Goal: Task Accomplishment & Management: Complete application form

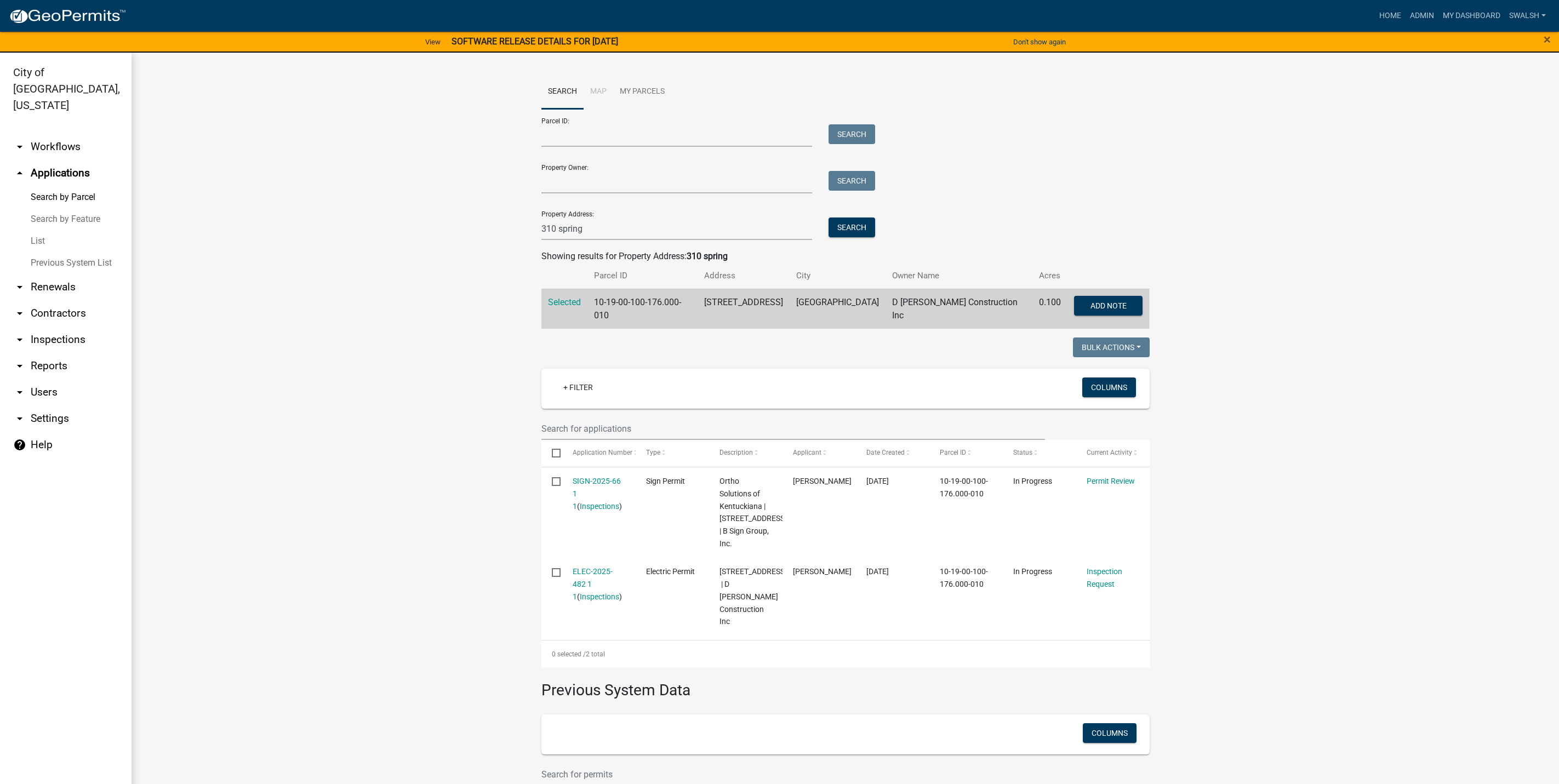
scroll to position [13, 0]
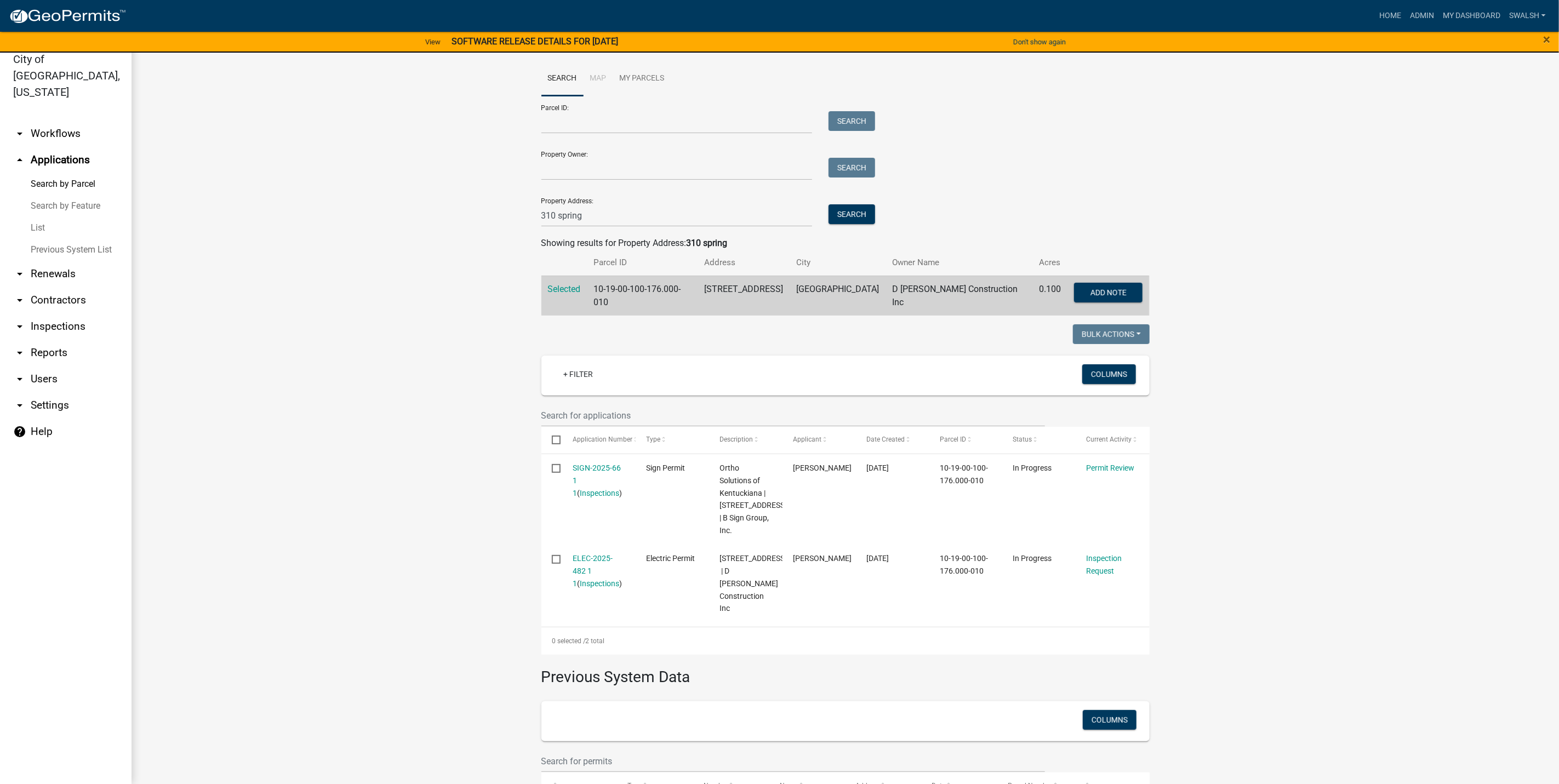
click at [55, 121] on link "arrow_drop_down Workflows" at bounding box center [66, 134] width 132 height 26
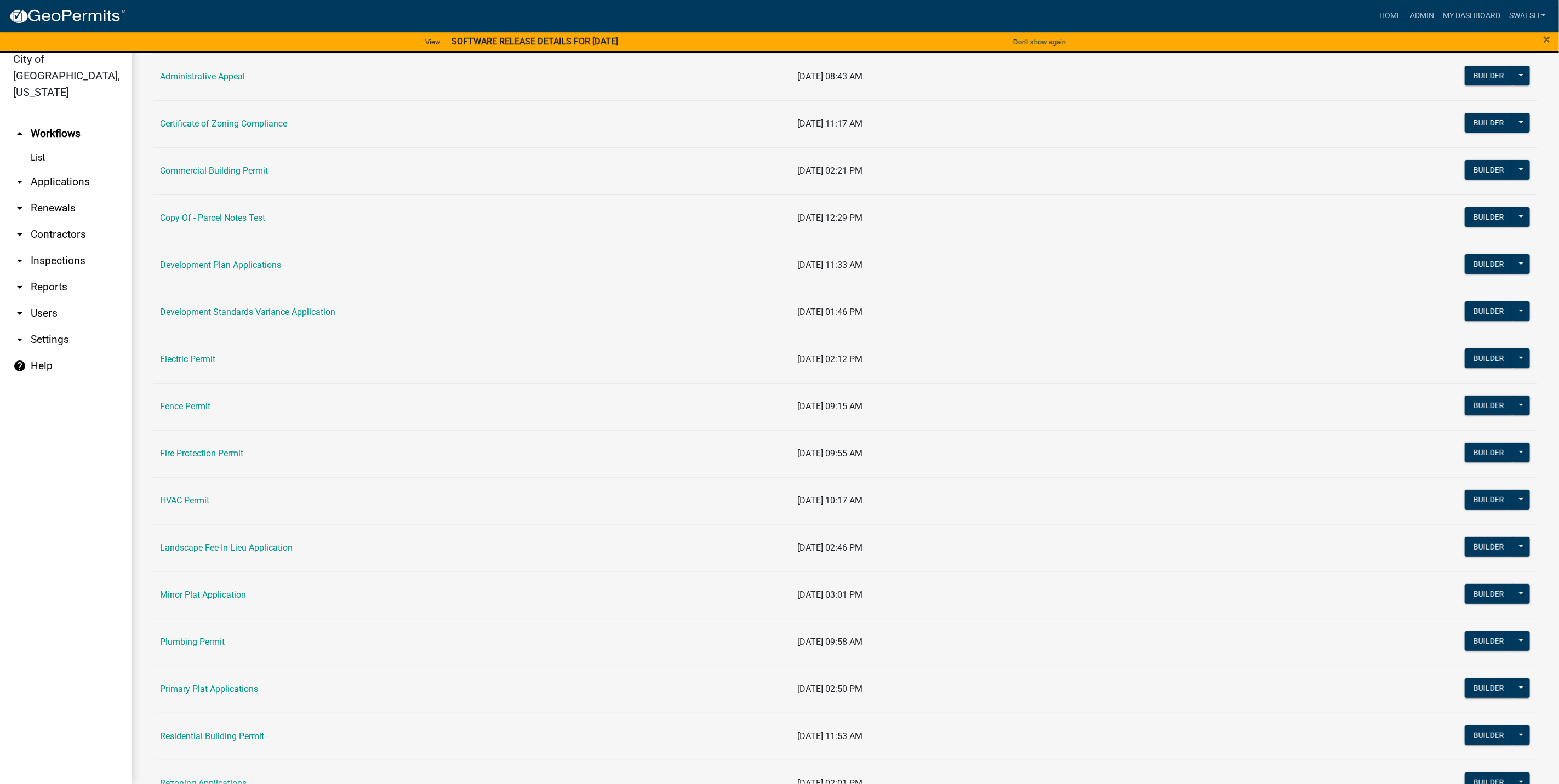
scroll to position [164, 0]
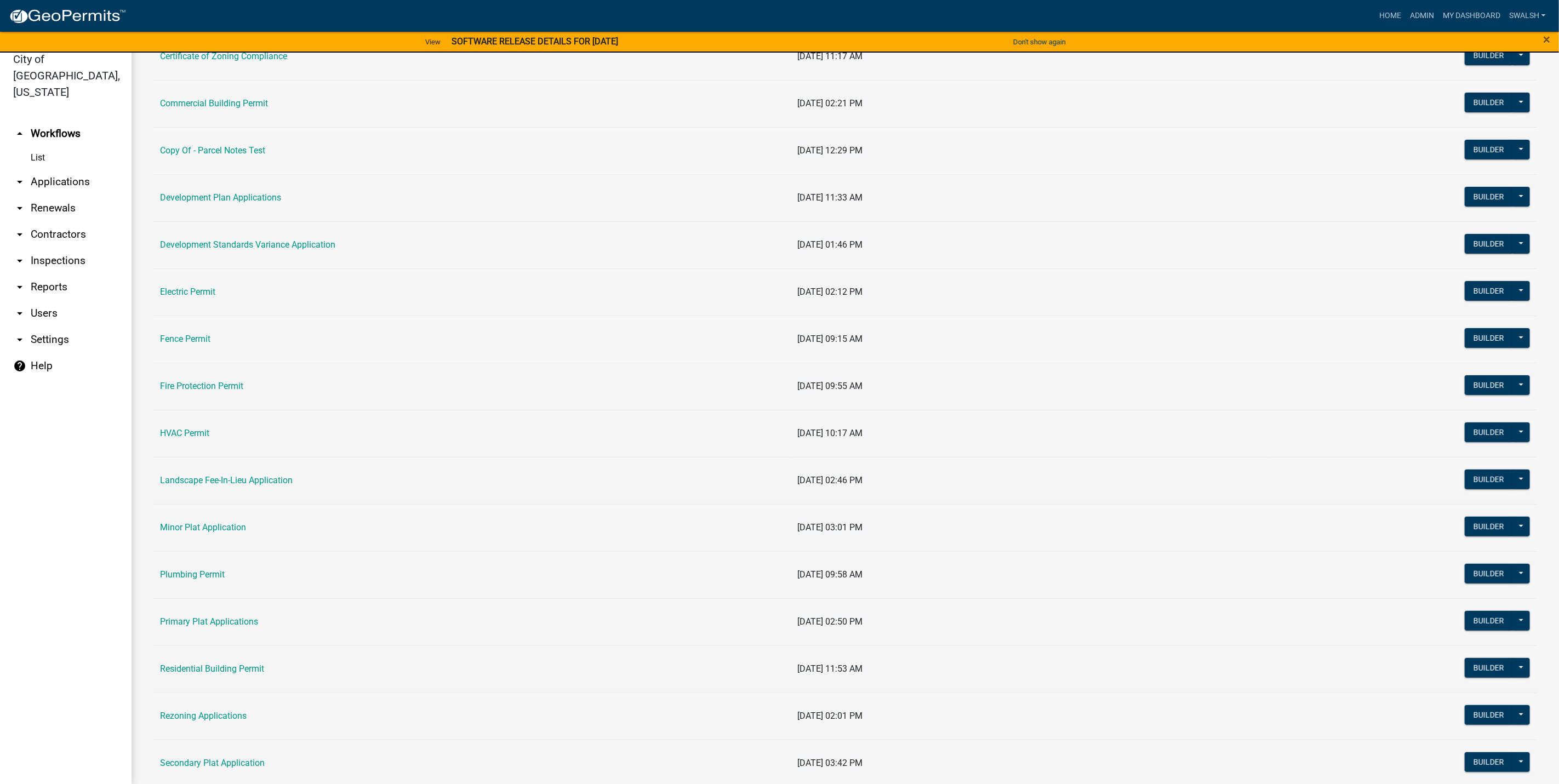
click at [229, 663] on td "Residential Building Permit" at bounding box center [472, 669] width 638 height 47
click at [229, 674] on link "Residential Building Permit" at bounding box center [212, 669] width 104 height 10
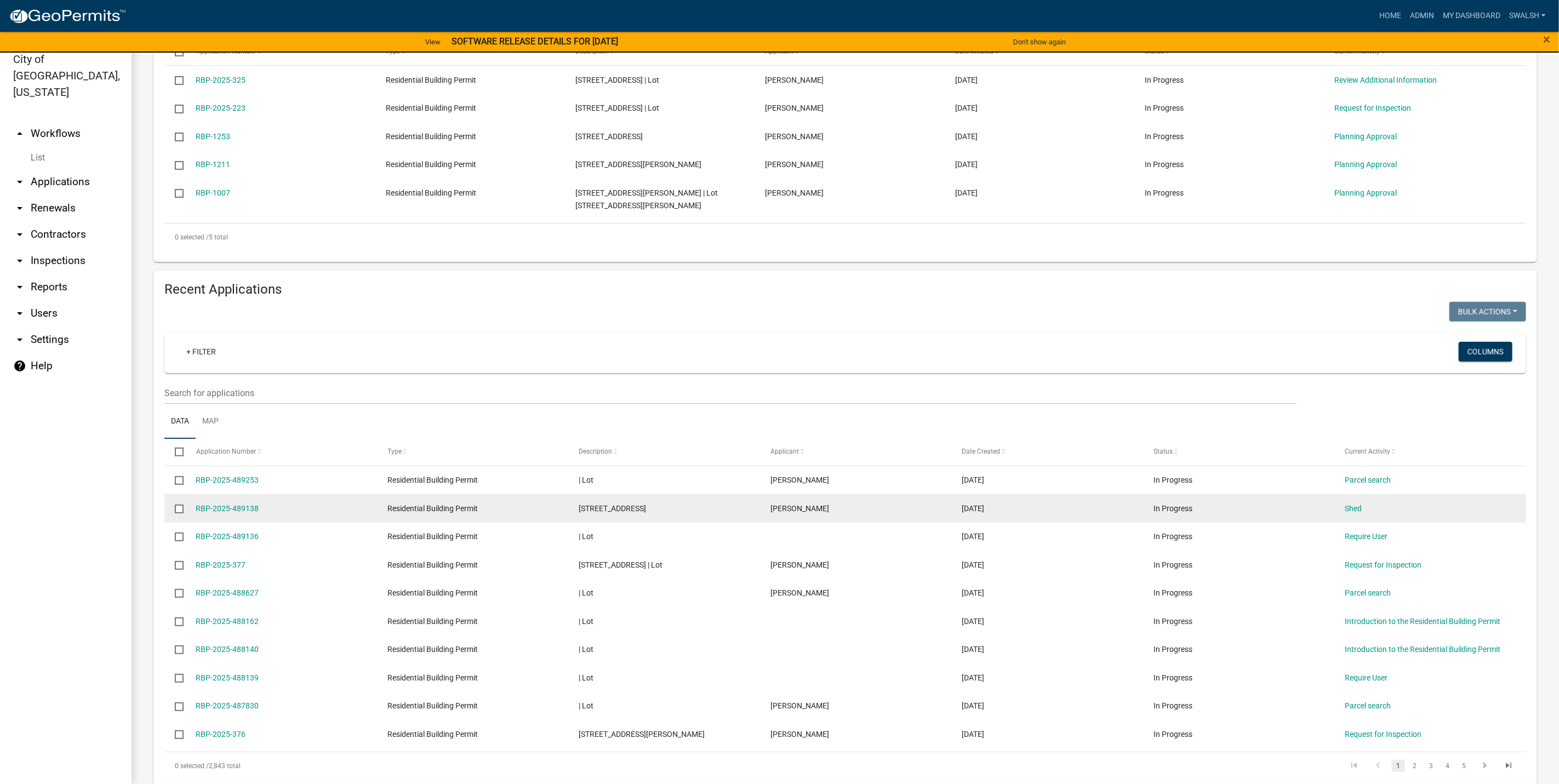
scroll to position [215, 0]
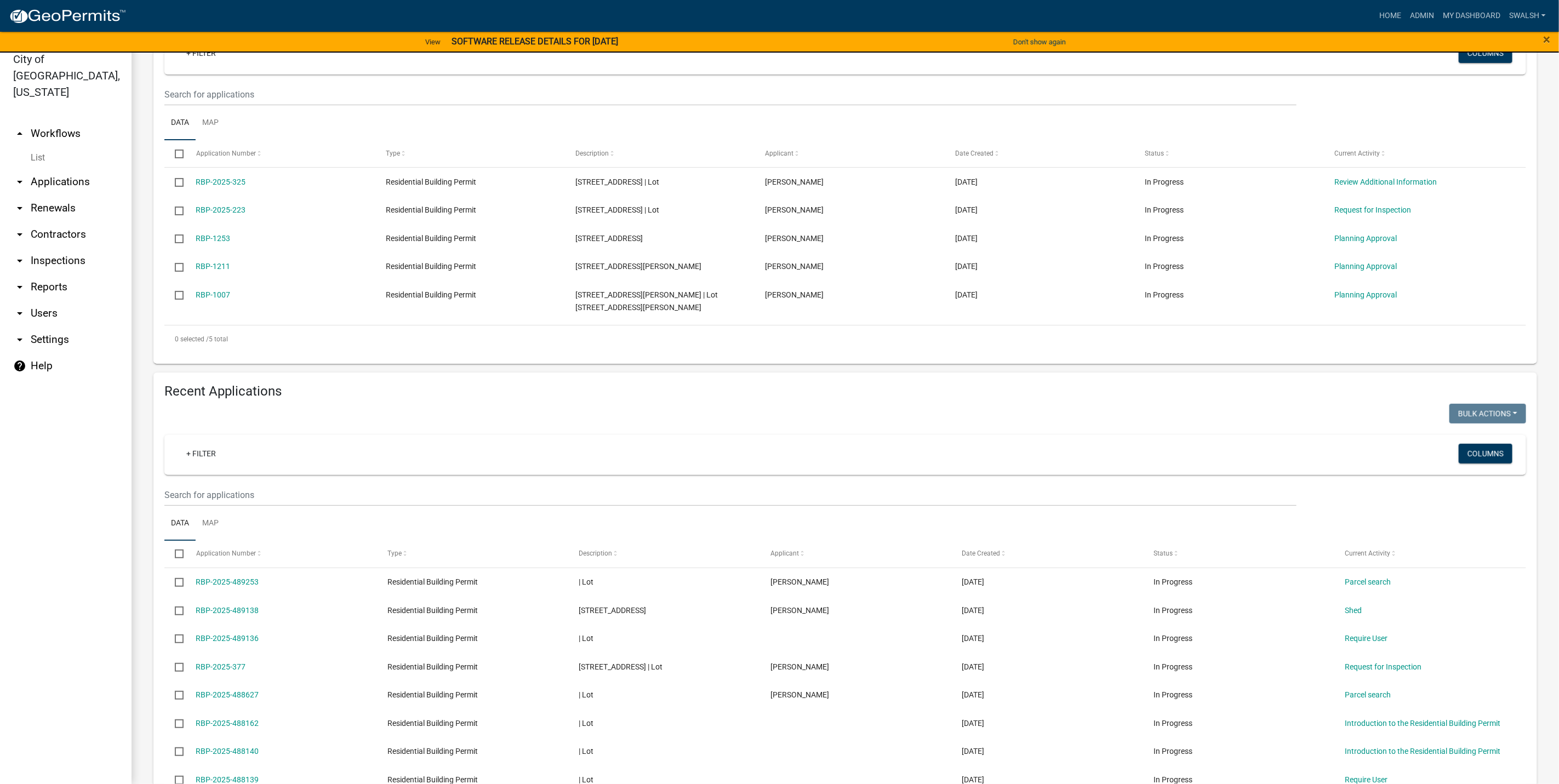
click at [68, 121] on link "arrow_drop_up Workflows" at bounding box center [66, 134] width 132 height 26
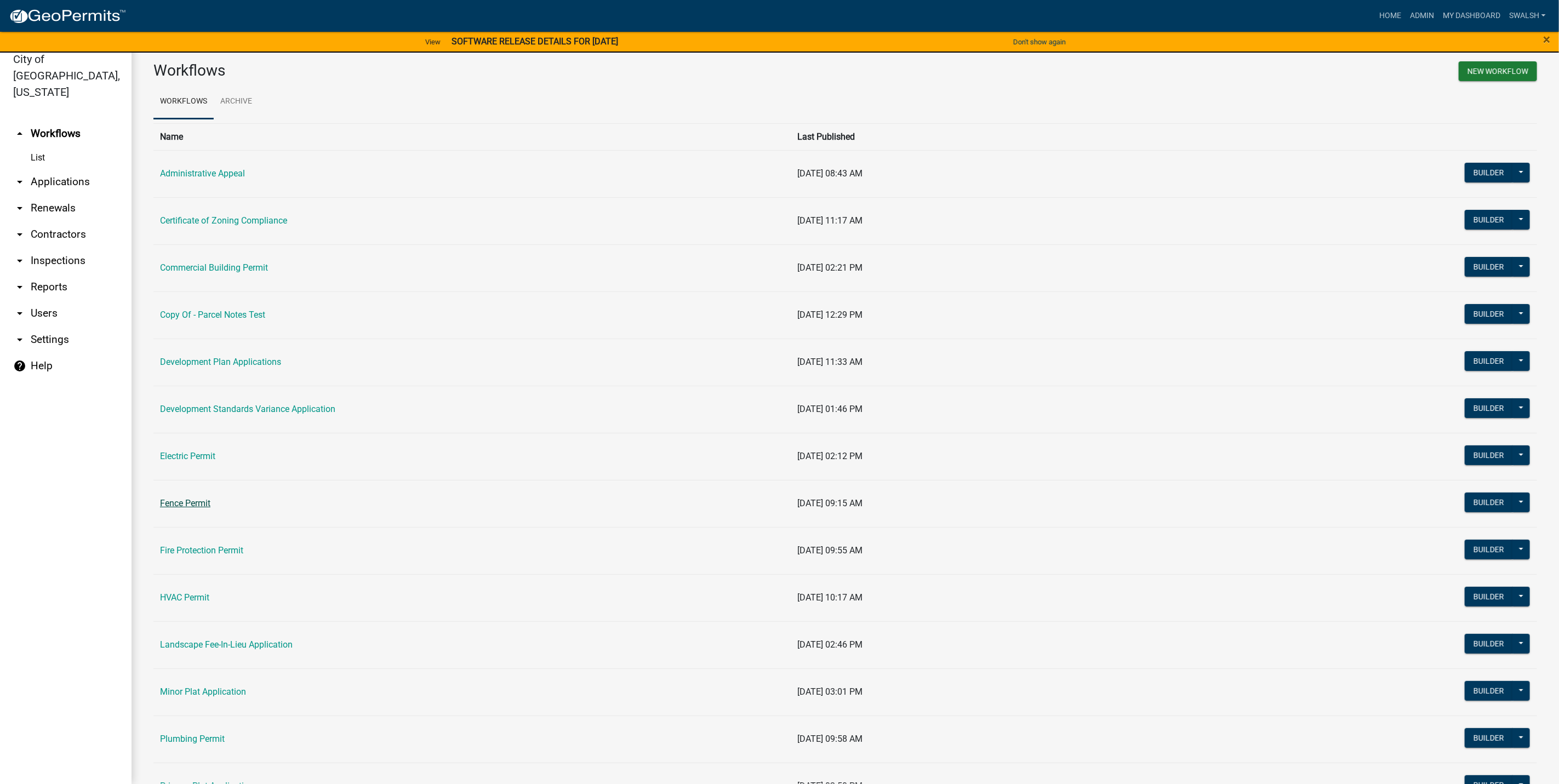
click at [159, 505] on td "Fence Permit" at bounding box center [472, 503] width 638 height 47
click at [168, 503] on link "Fence Permit" at bounding box center [185, 503] width 51 height 10
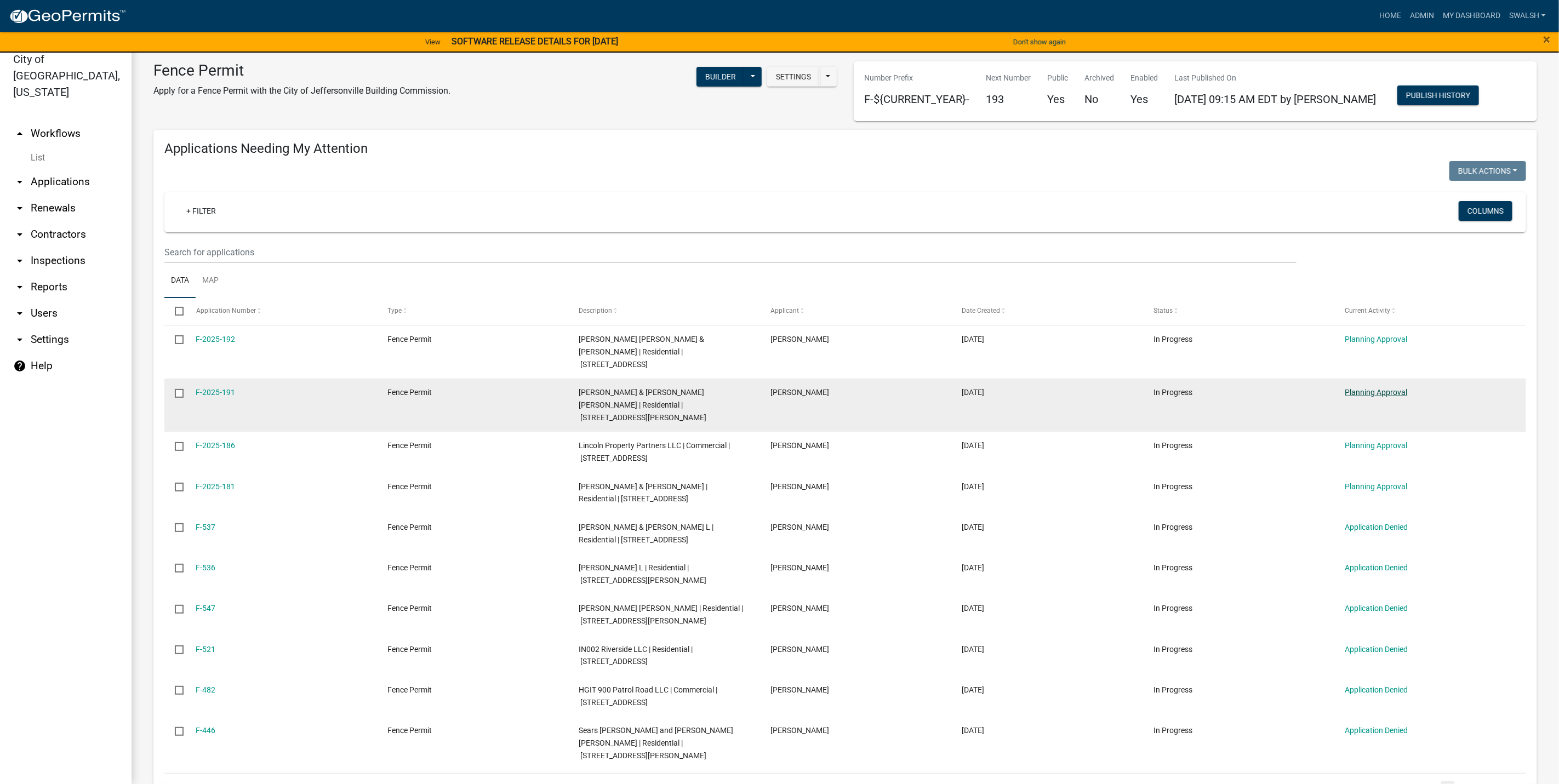
click at [1380, 388] on link "Planning Approval" at bounding box center [1377, 392] width 62 height 9
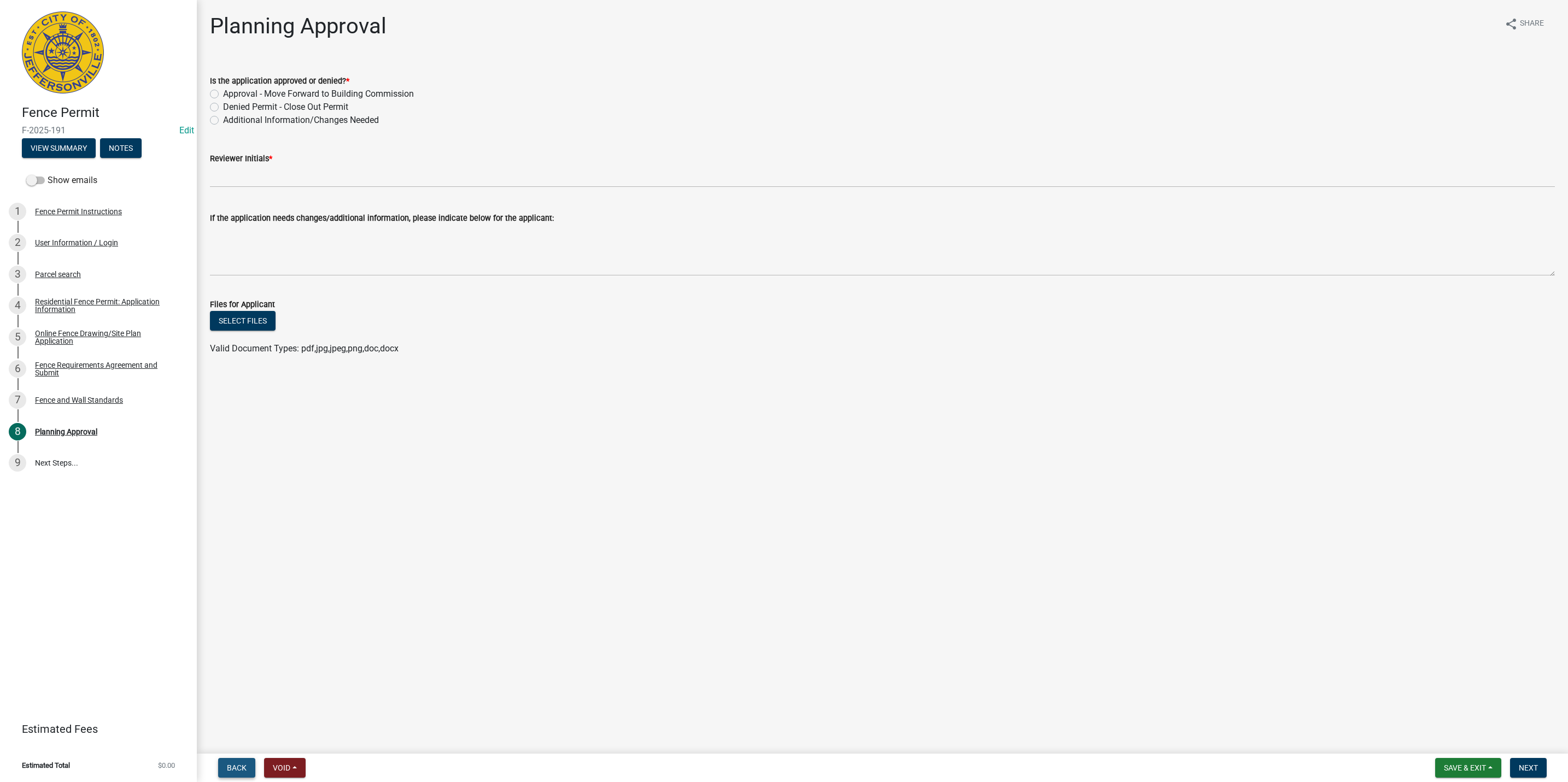
click at [243, 774] on button "Back" at bounding box center [236, 768] width 37 height 19
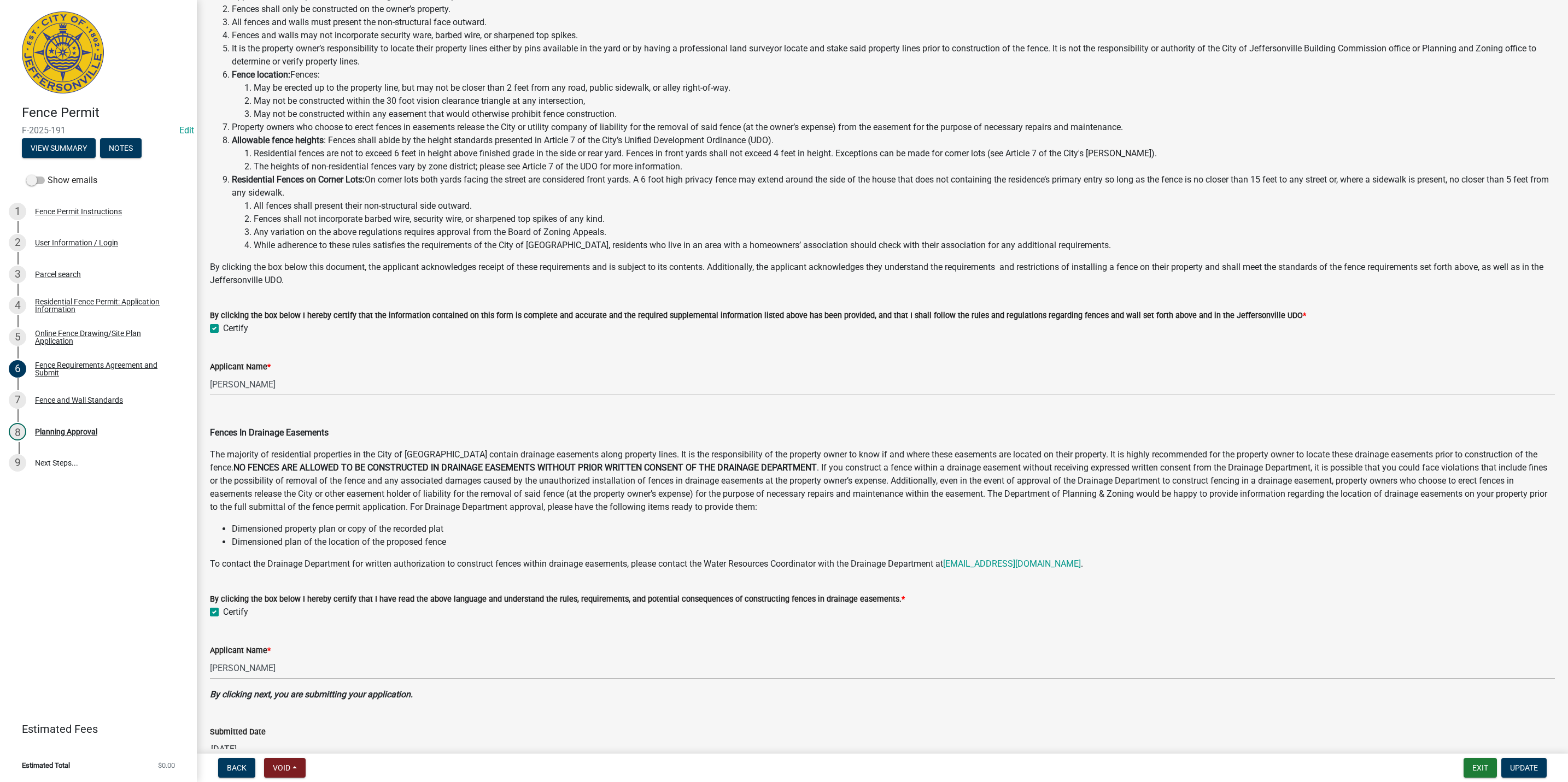
scroll to position [156, 0]
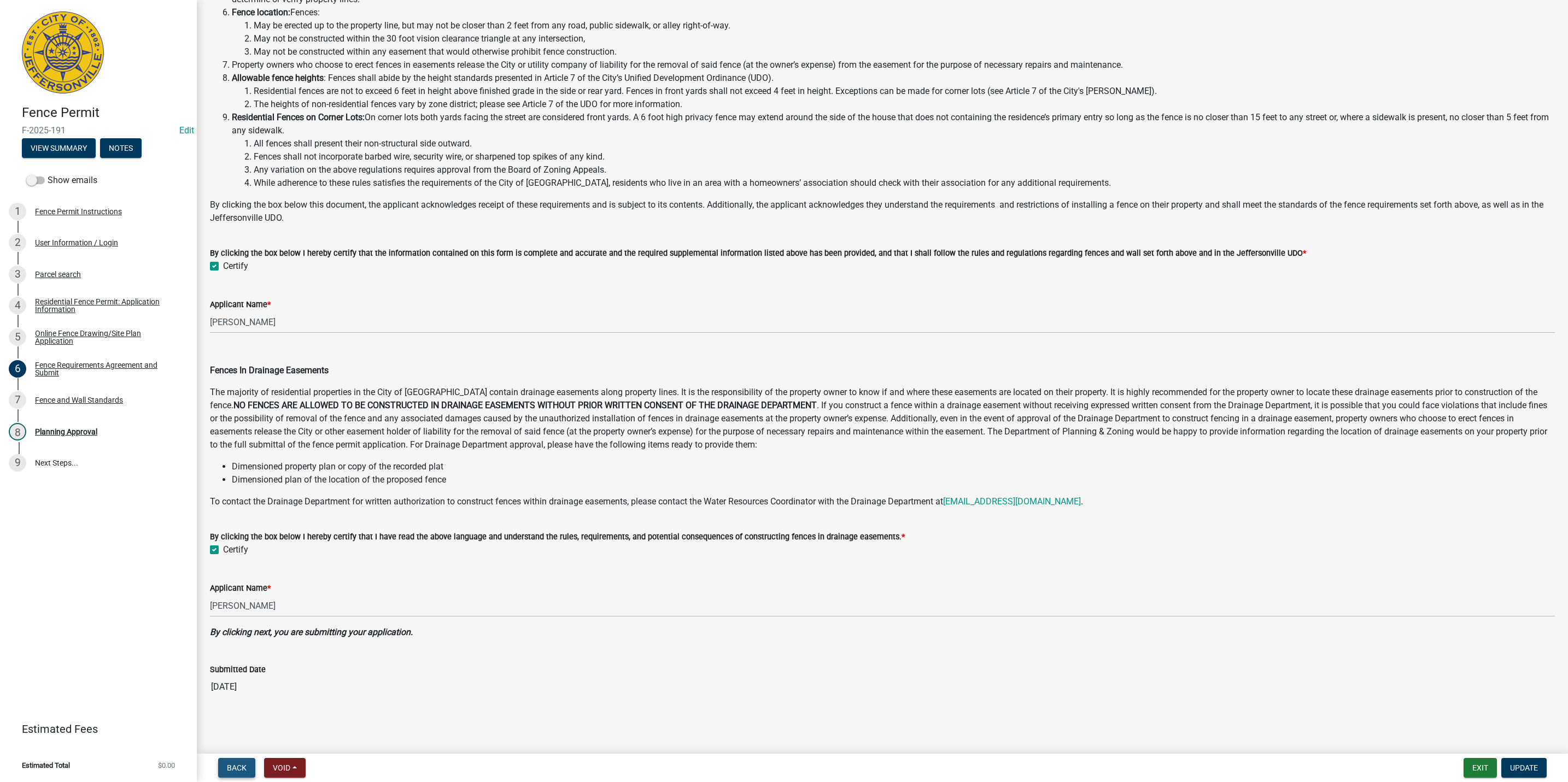
click at [234, 767] on span "Back" at bounding box center [237, 768] width 19 height 9
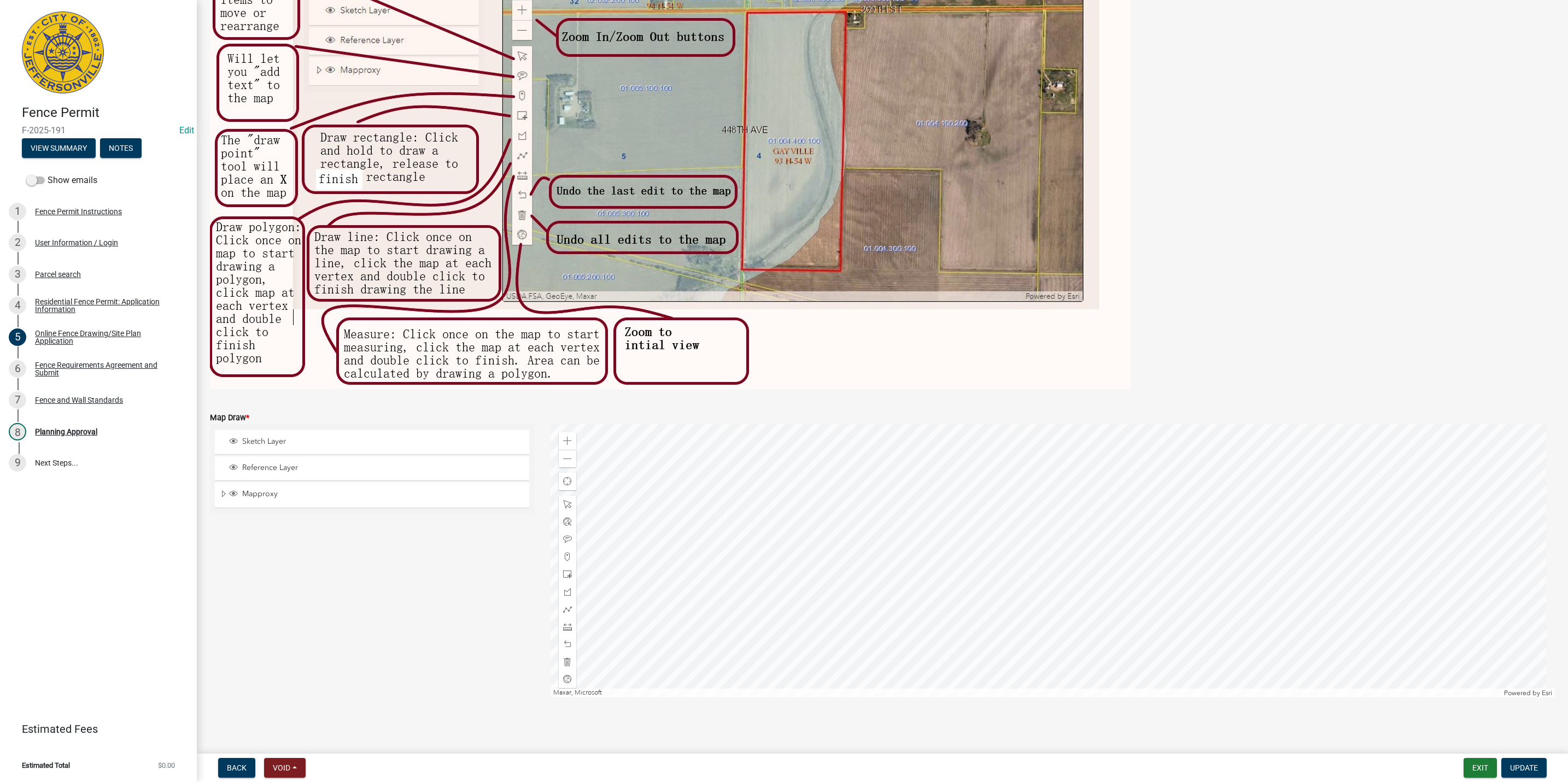
scroll to position [0, 0]
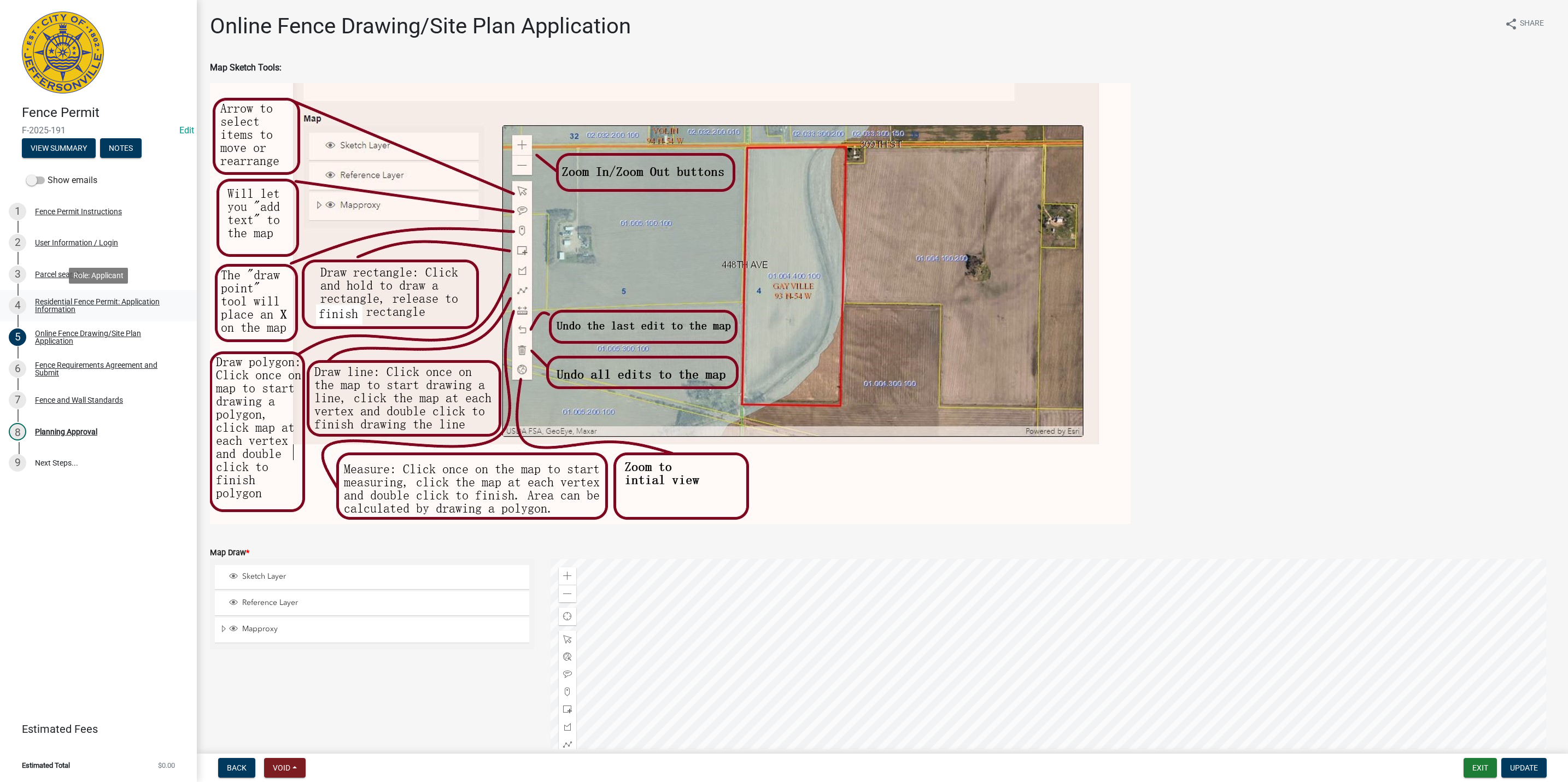
click at [113, 305] on div "Residential Fence Permit: Application Information" at bounding box center [107, 305] width 144 height 15
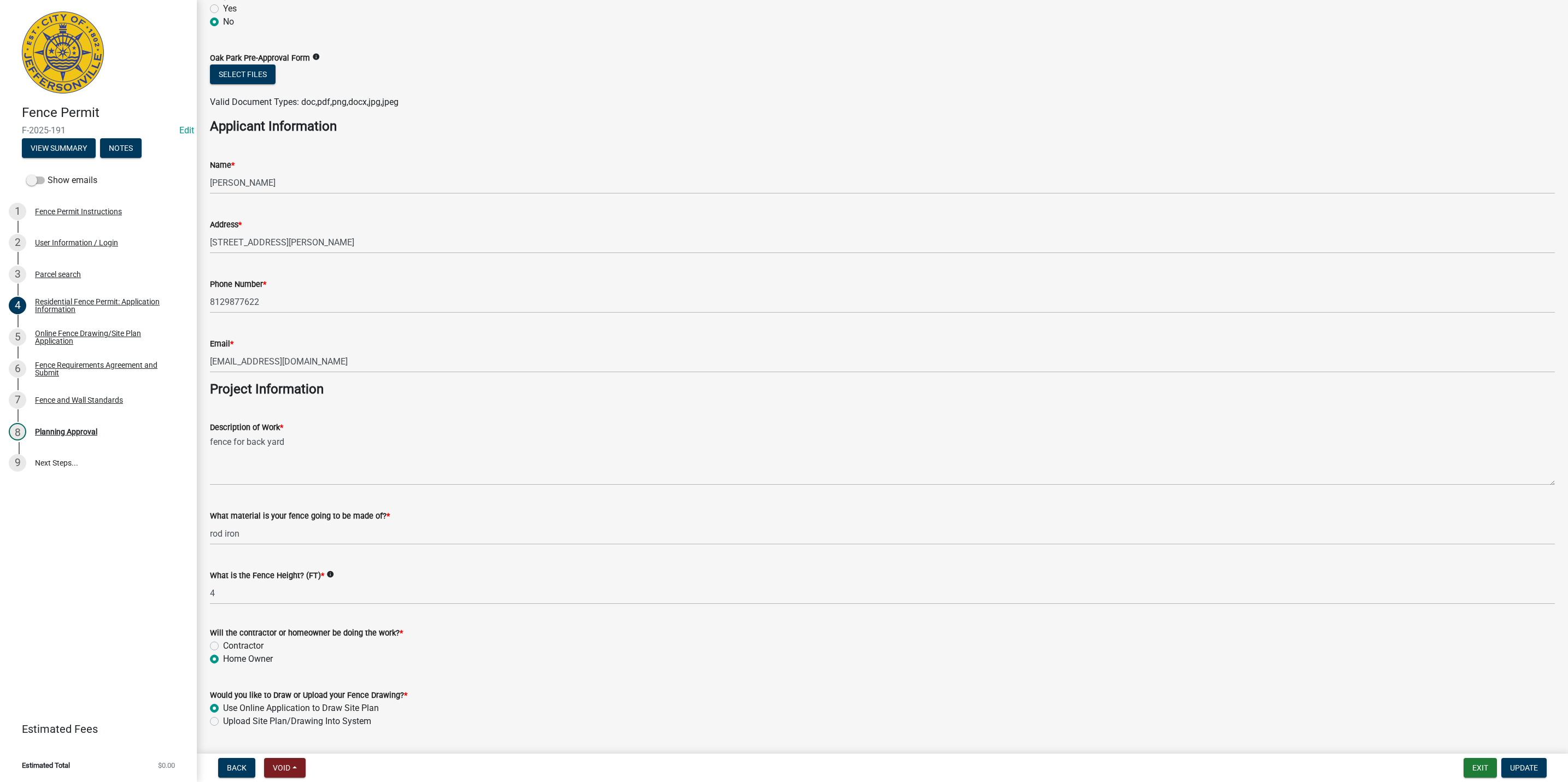
scroll to position [605, 0]
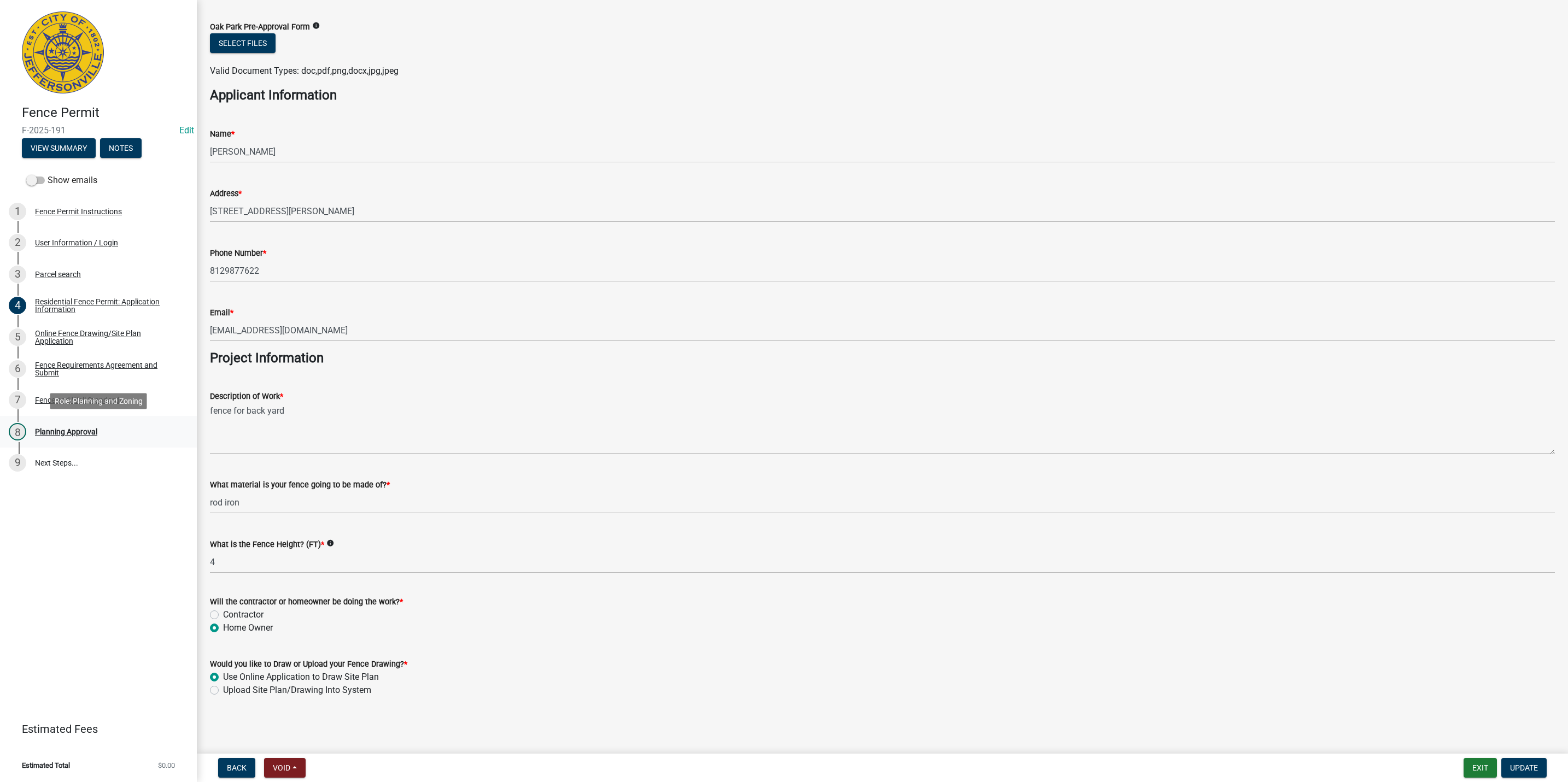
click at [41, 428] on div "Planning Approval" at bounding box center [66, 431] width 62 height 8
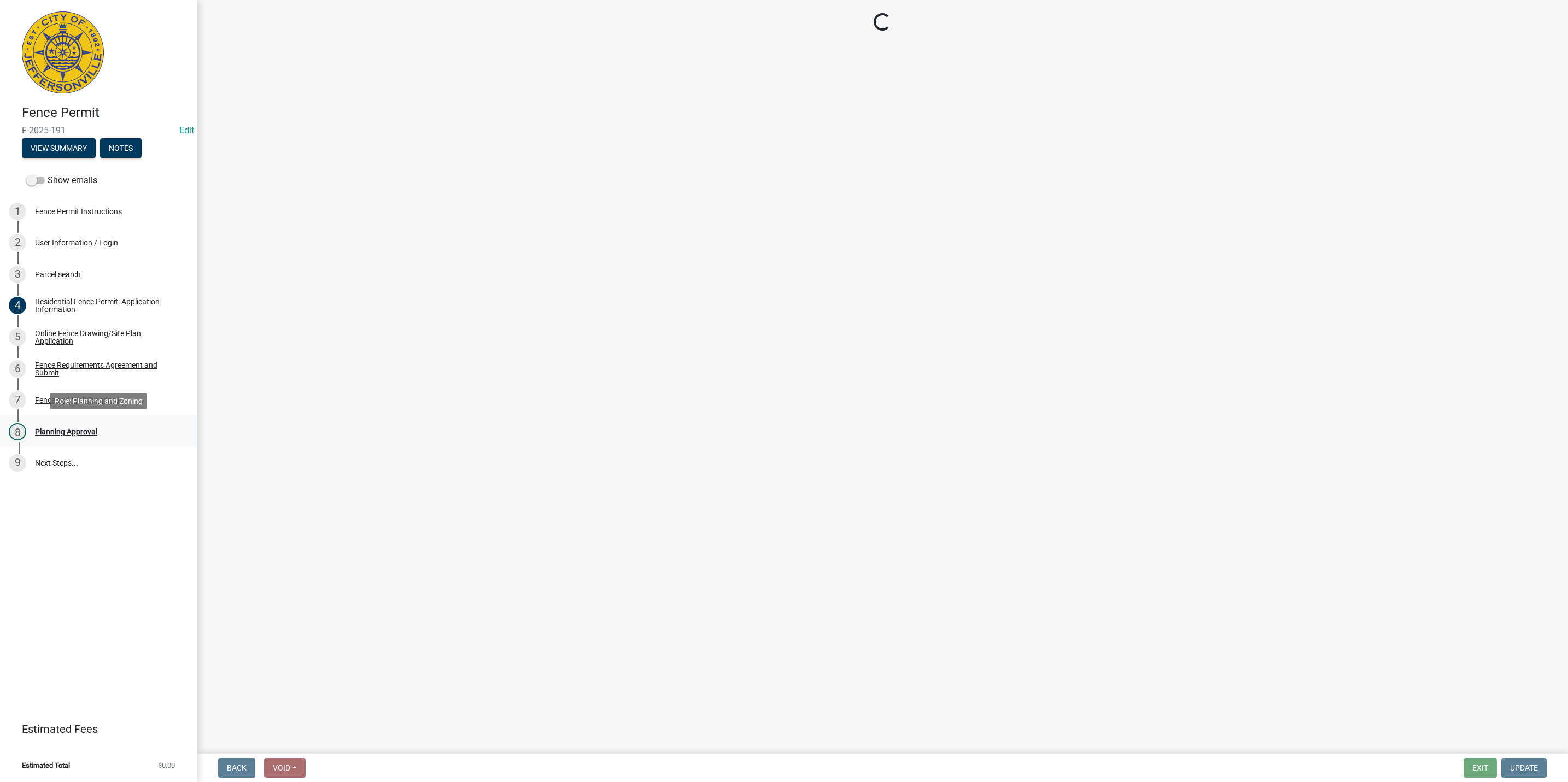
scroll to position [0, 0]
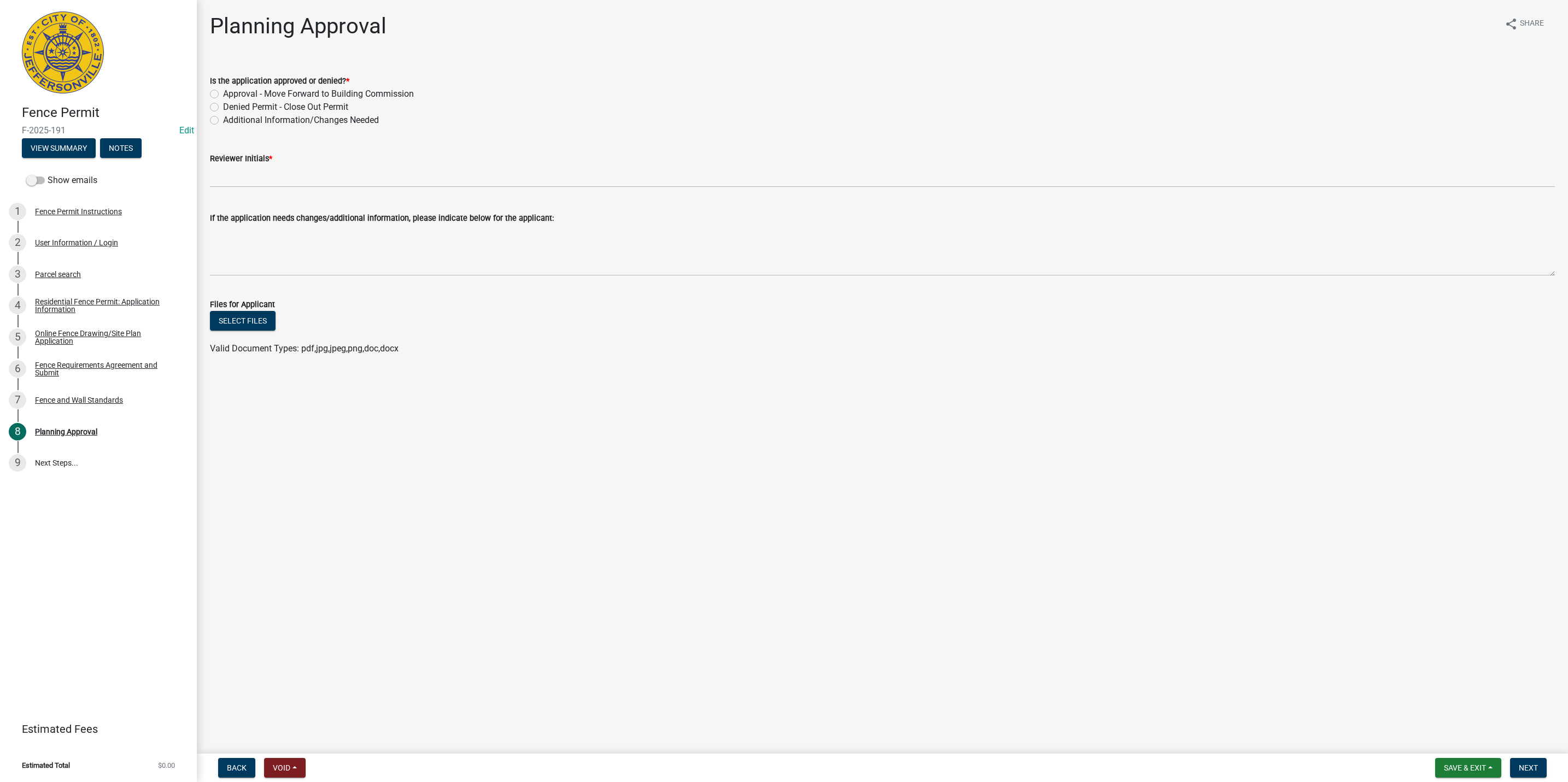
click at [210, 88] on div "Approval - Move Forward to Building Commission" at bounding box center [883, 94] width 1345 height 13
drag, startPoint x: 220, startPoint y: 104, endPoint x: 215, endPoint y: 97, distance: 8.6
click at [220, 103] on div "Denied Permit - Close Out Permit" at bounding box center [883, 107] width 1345 height 13
click at [223, 97] on label "Approval - Move Forward to Building Commission" at bounding box center [318, 94] width 191 height 13
click at [223, 94] on input "Approval - Move Forward to Building Commission" at bounding box center [226, 91] width 7 height 7
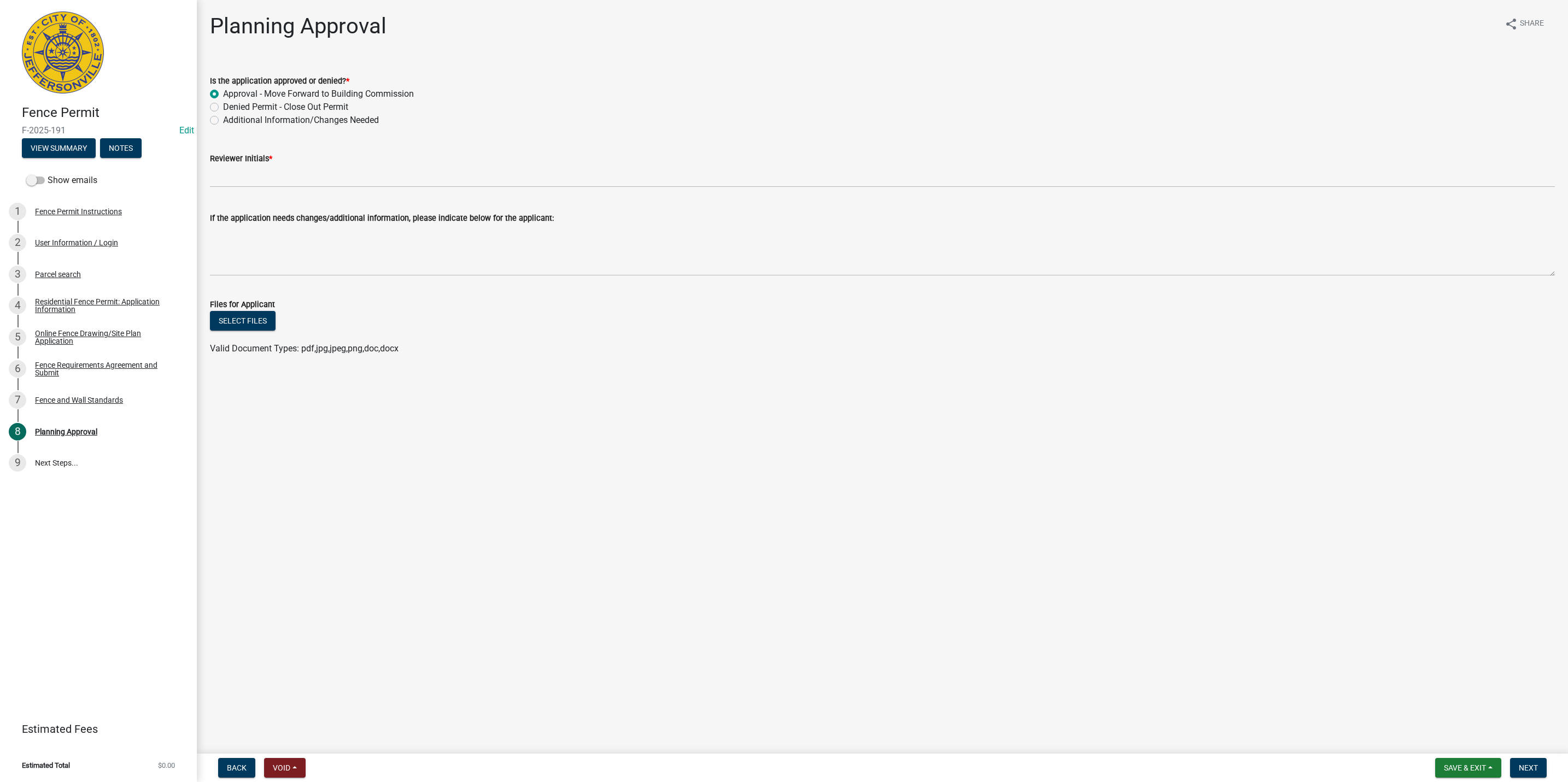
radio input "true"
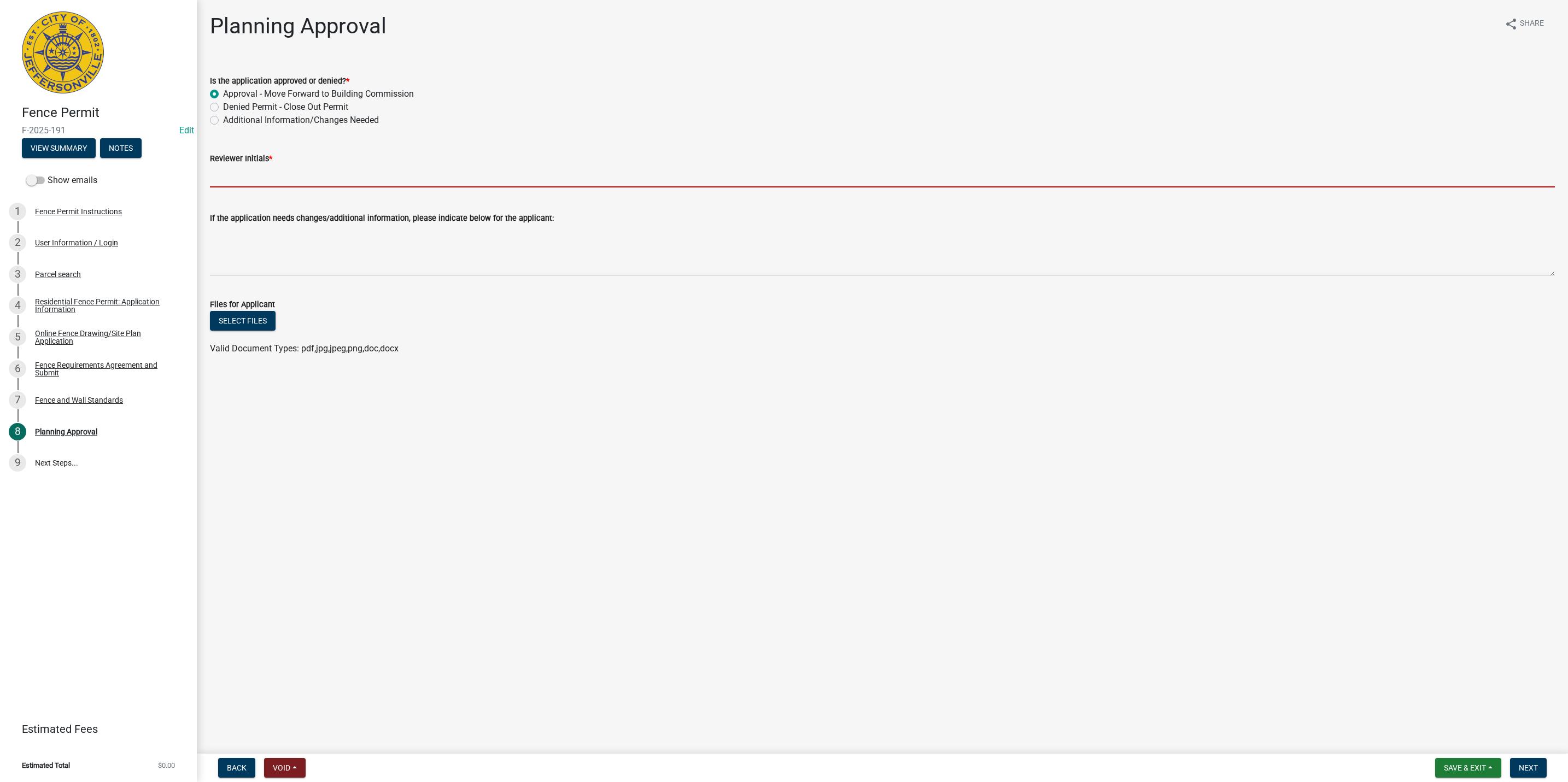
click at [251, 174] on input "Reviewer Initials *" at bounding box center [883, 176] width 1345 height 23
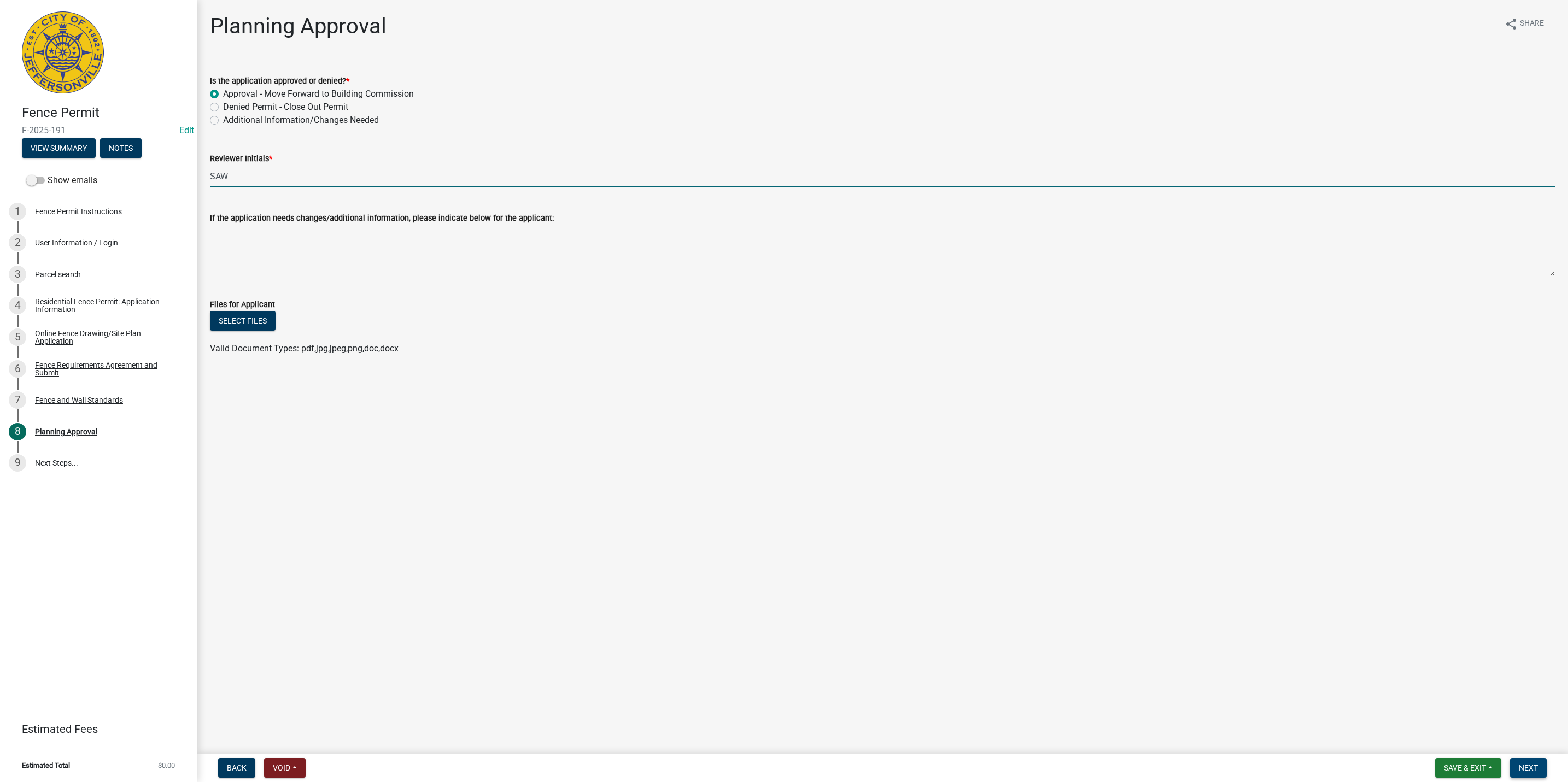
type input "SAW"
click at [1521, 765] on span "Next" at bounding box center [1528, 768] width 19 height 9
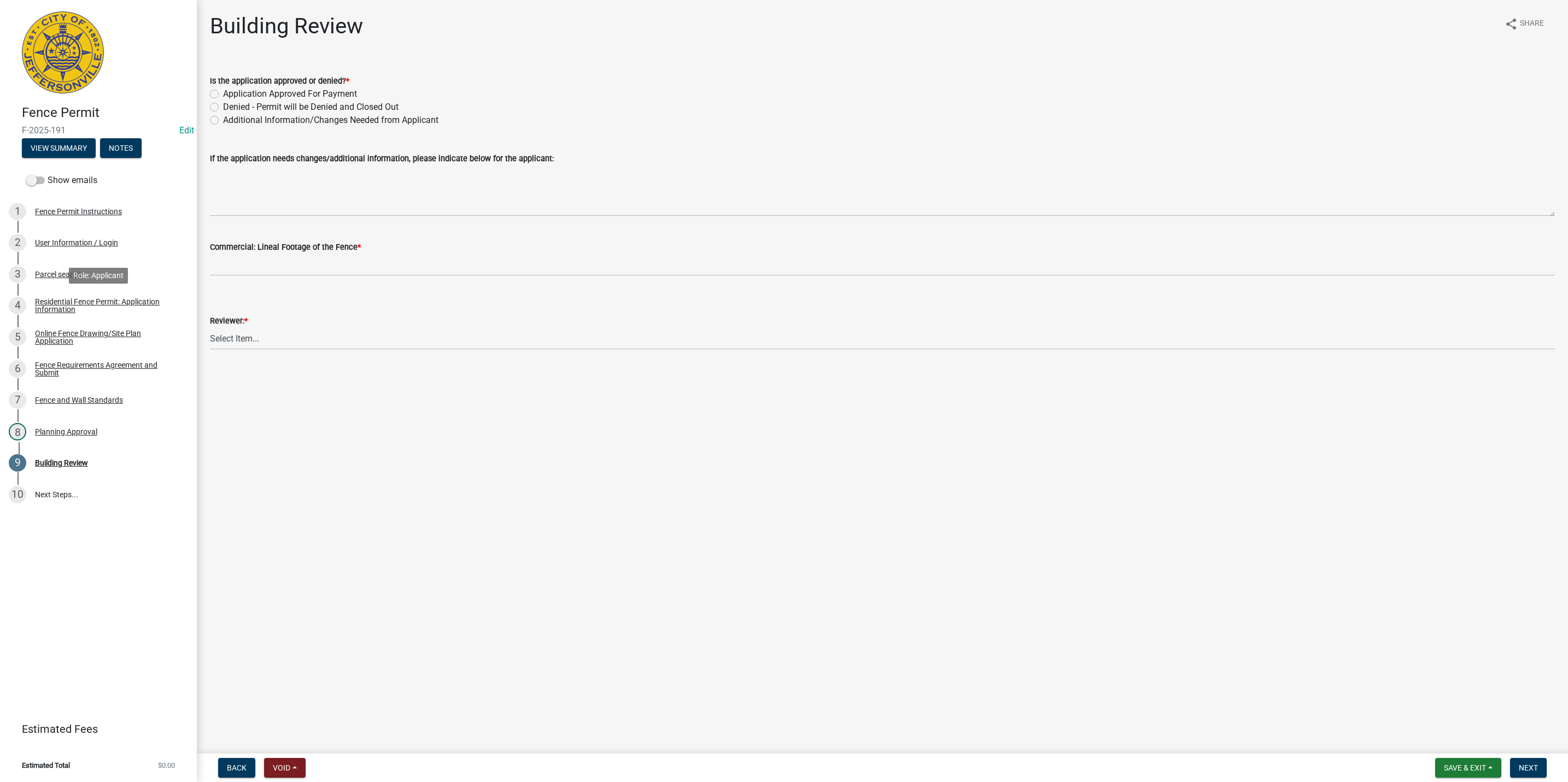
click at [110, 299] on div "Residential Fence Permit: Application Information" at bounding box center [107, 305] width 144 height 15
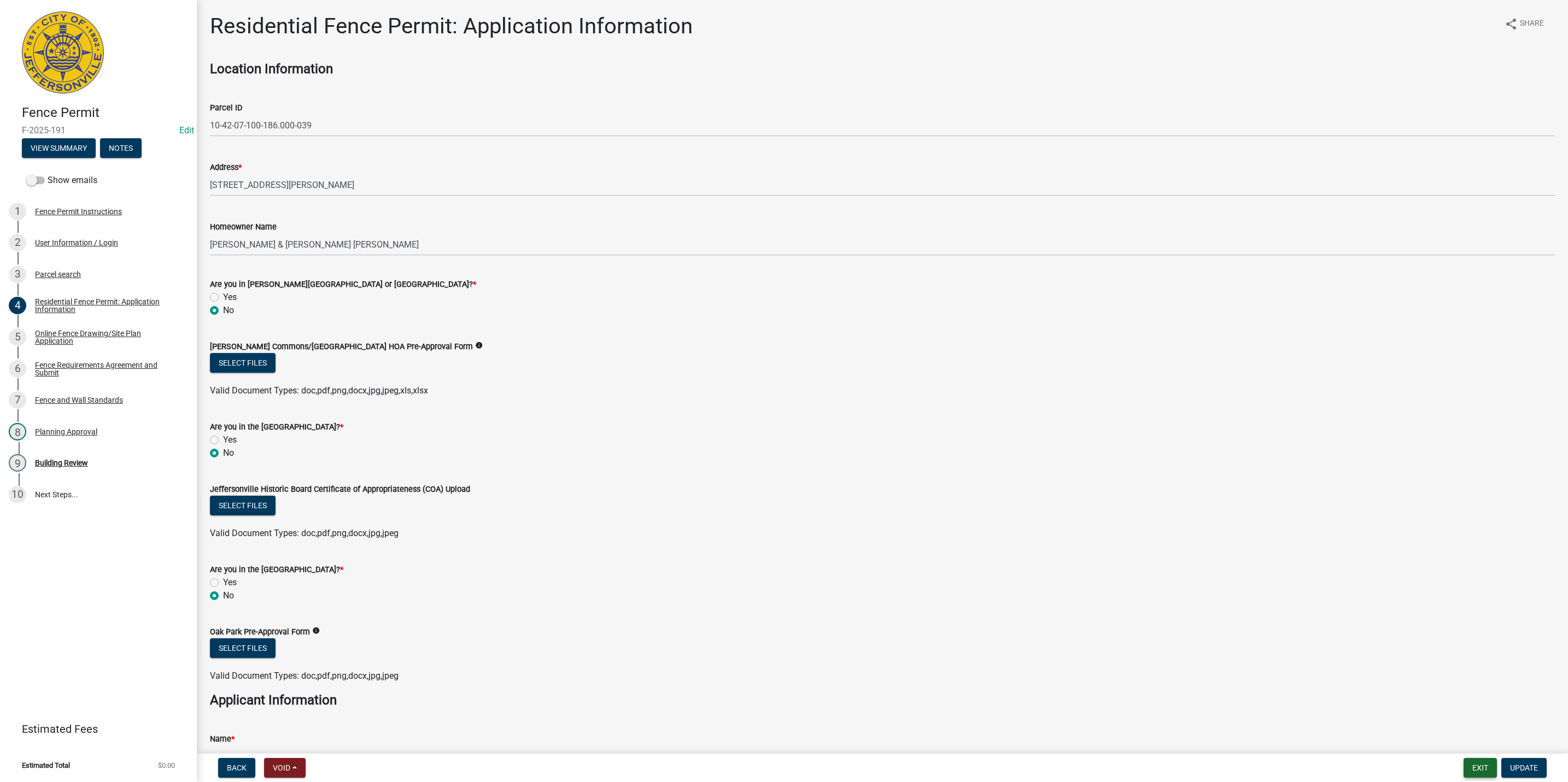
click at [1477, 767] on button "Exit" at bounding box center [1480, 768] width 33 height 19
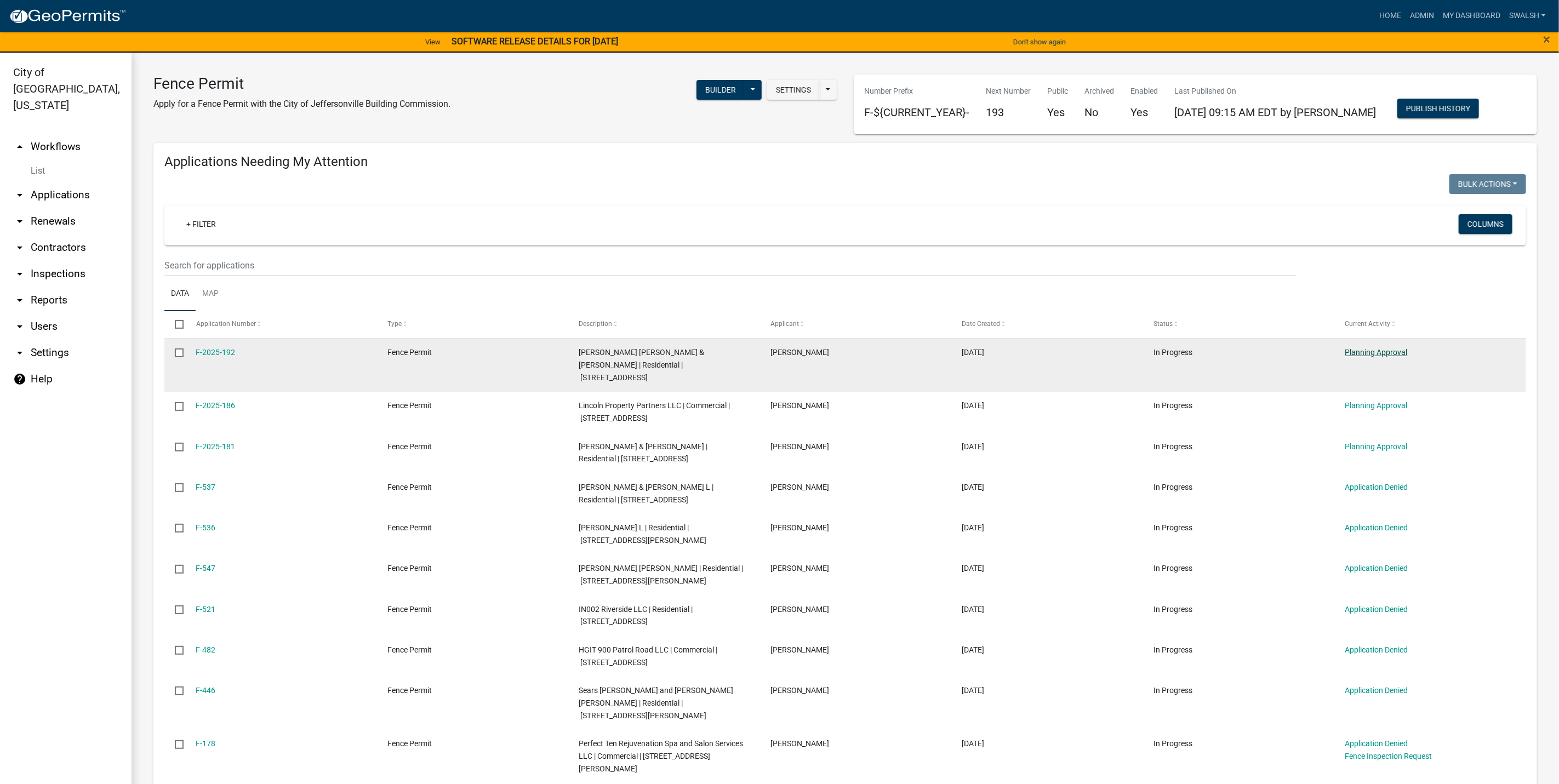
click at [1378, 355] on link "Planning Approval" at bounding box center [1377, 352] width 62 height 9
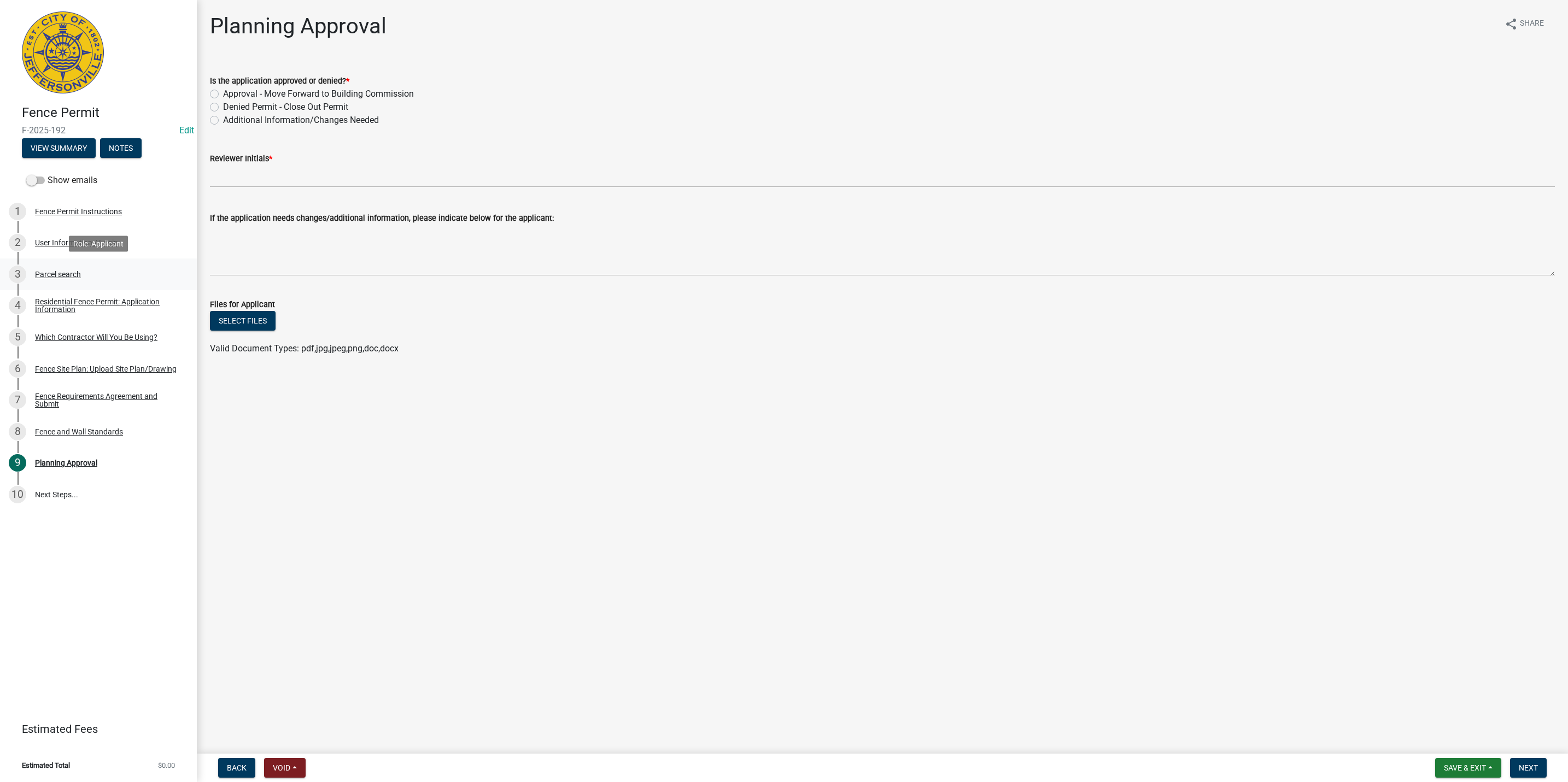
click at [121, 287] on link "3 Parcel search" at bounding box center [98, 274] width 197 height 32
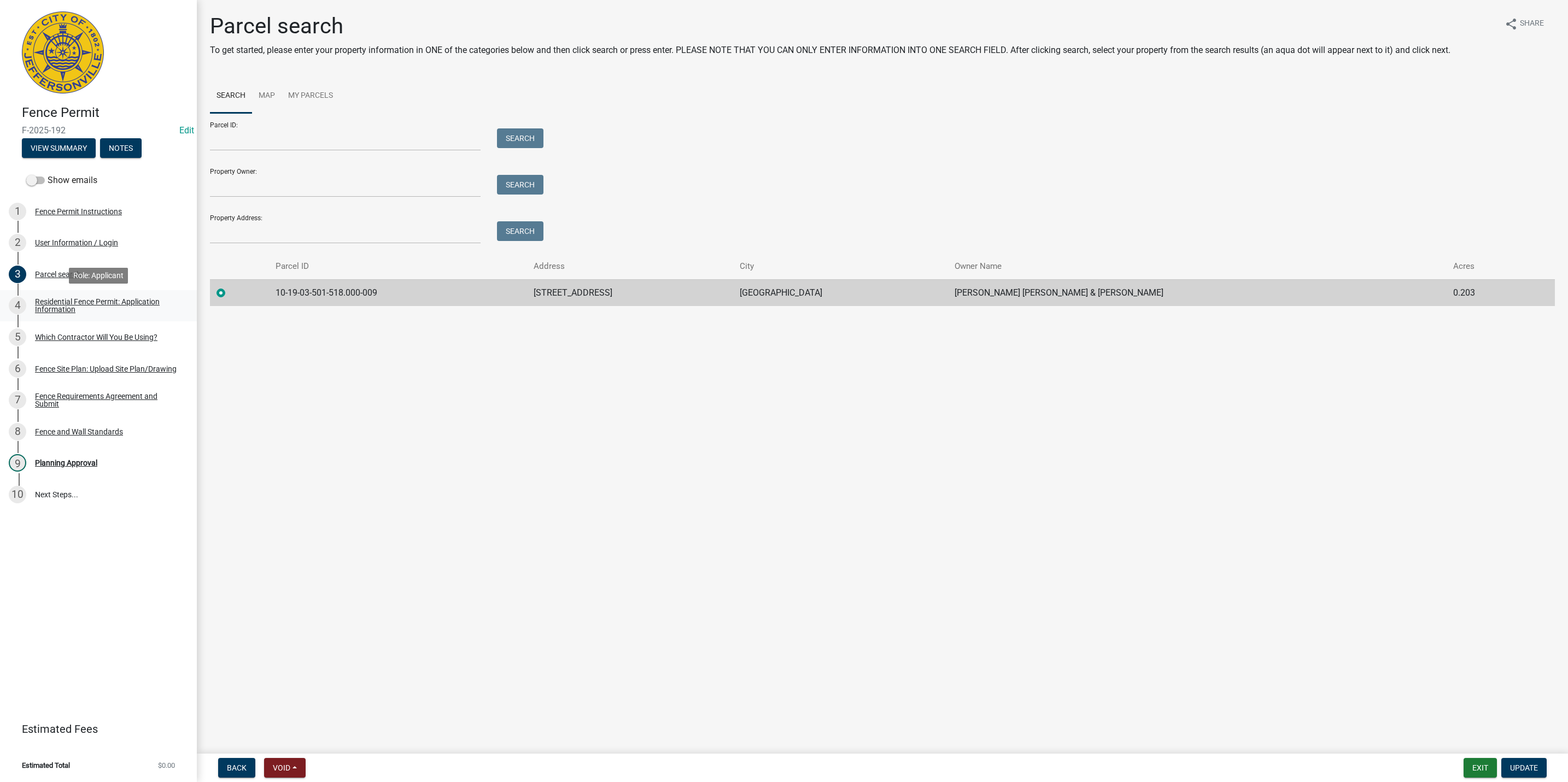
click at [125, 302] on div "Residential Fence Permit: Application Information" at bounding box center [107, 305] width 144 height 15
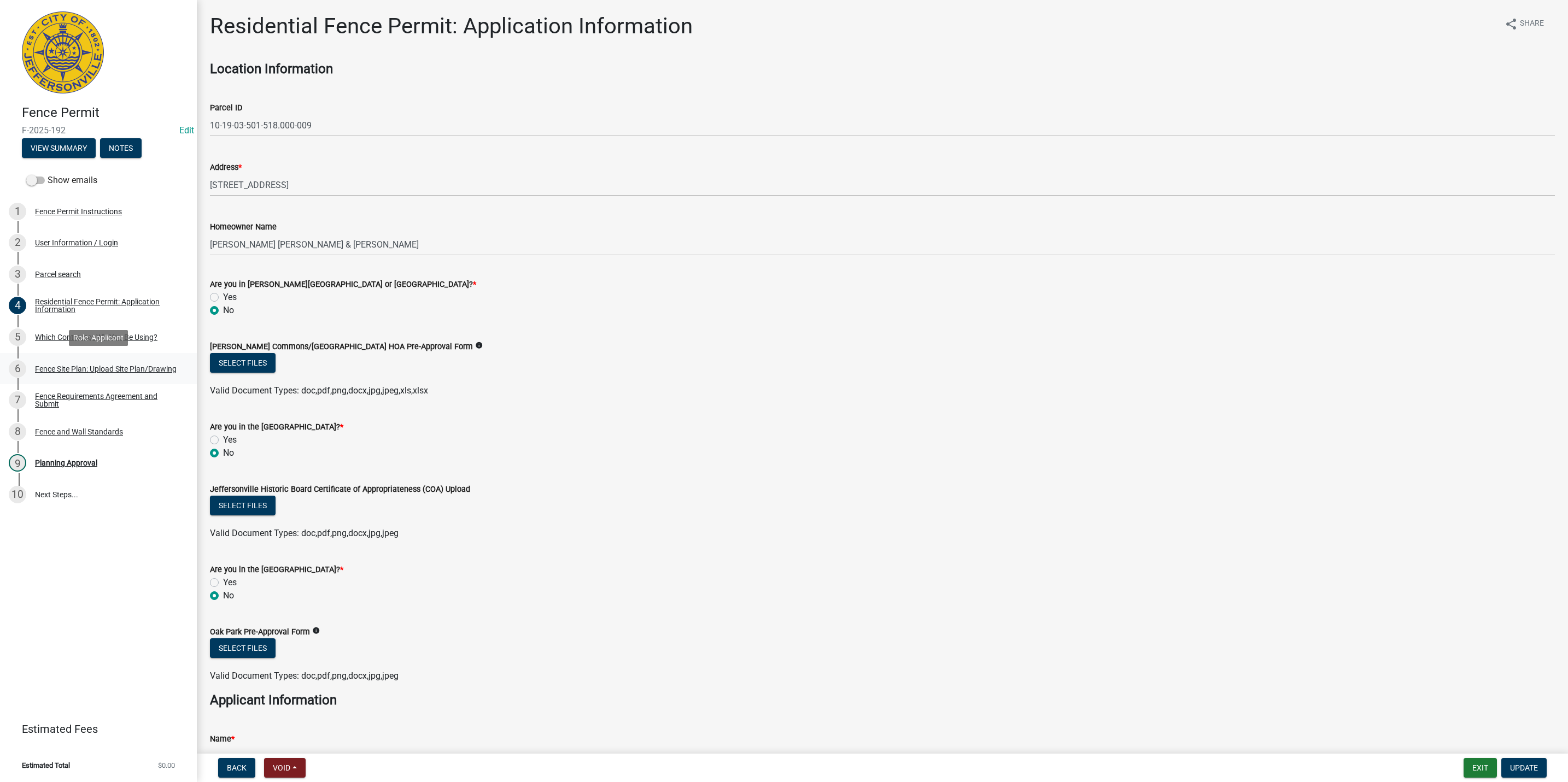
click at [127, 360] on div "6 Fence Site Plan: Upload Site Plan/Drawing" at bounding box center [94, 369] width 170 height 18
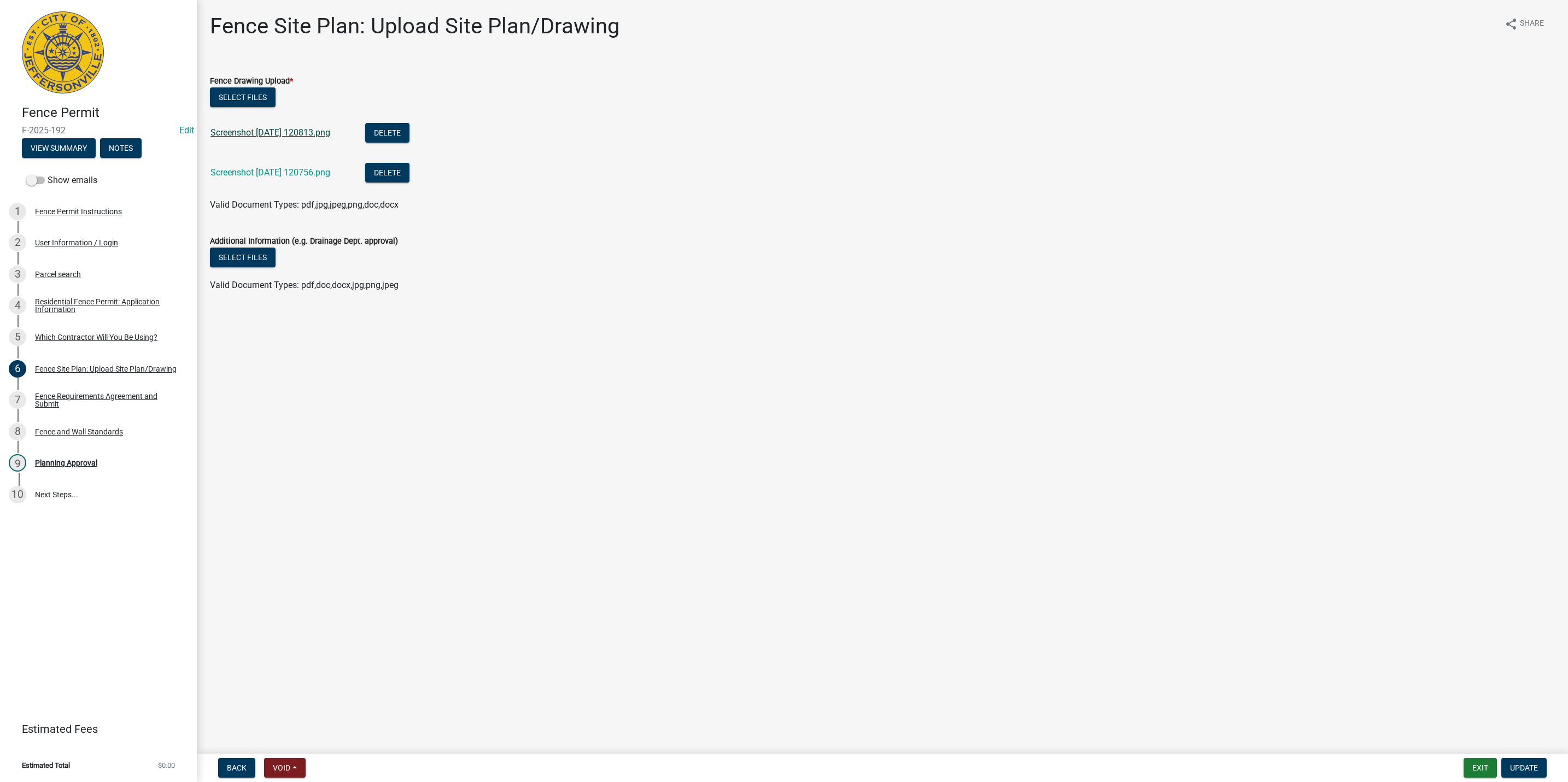
click at [255, 128] on link "Screenshot [DATE] 120813.png" at bounding box center [270, 132] width 120 height 10
click at [279, 175] on link "Screenshot [DATE] 120756.png" at bounding box center [270, 172] width 120 height 10
click at [69, 450] on link "9 Planning Approval" at bounding box center [98, 464] width 197 height 32
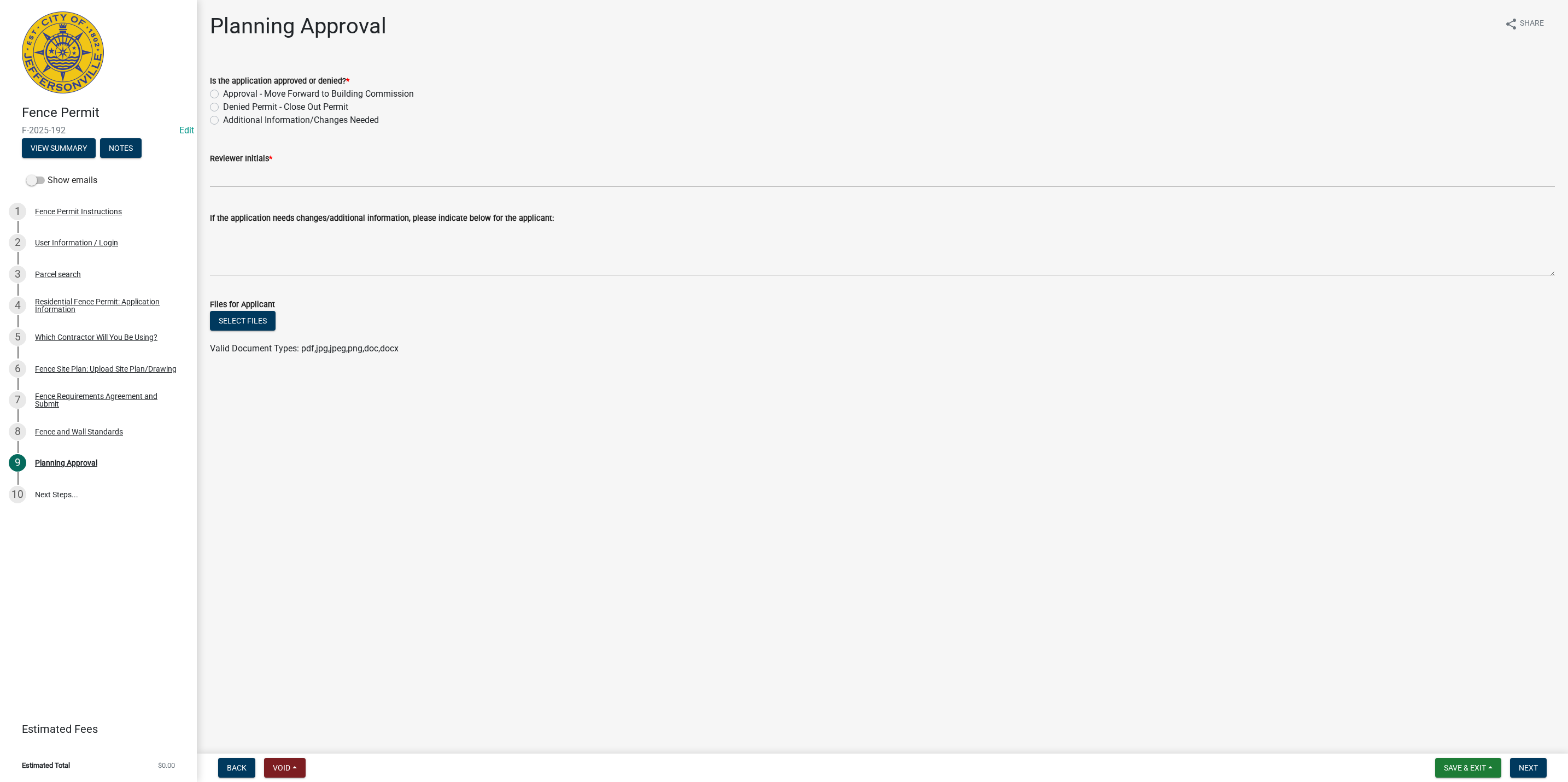
click at [266, 95] on label "Approval - Move Forward to Building Commission" at bounding box center [318, 94] width 191 height 13
click at [230, 94] on input "Approval - Move Forward to Building Commission" at bounding box center [226, 91] width 7 height 7
radio input "true"
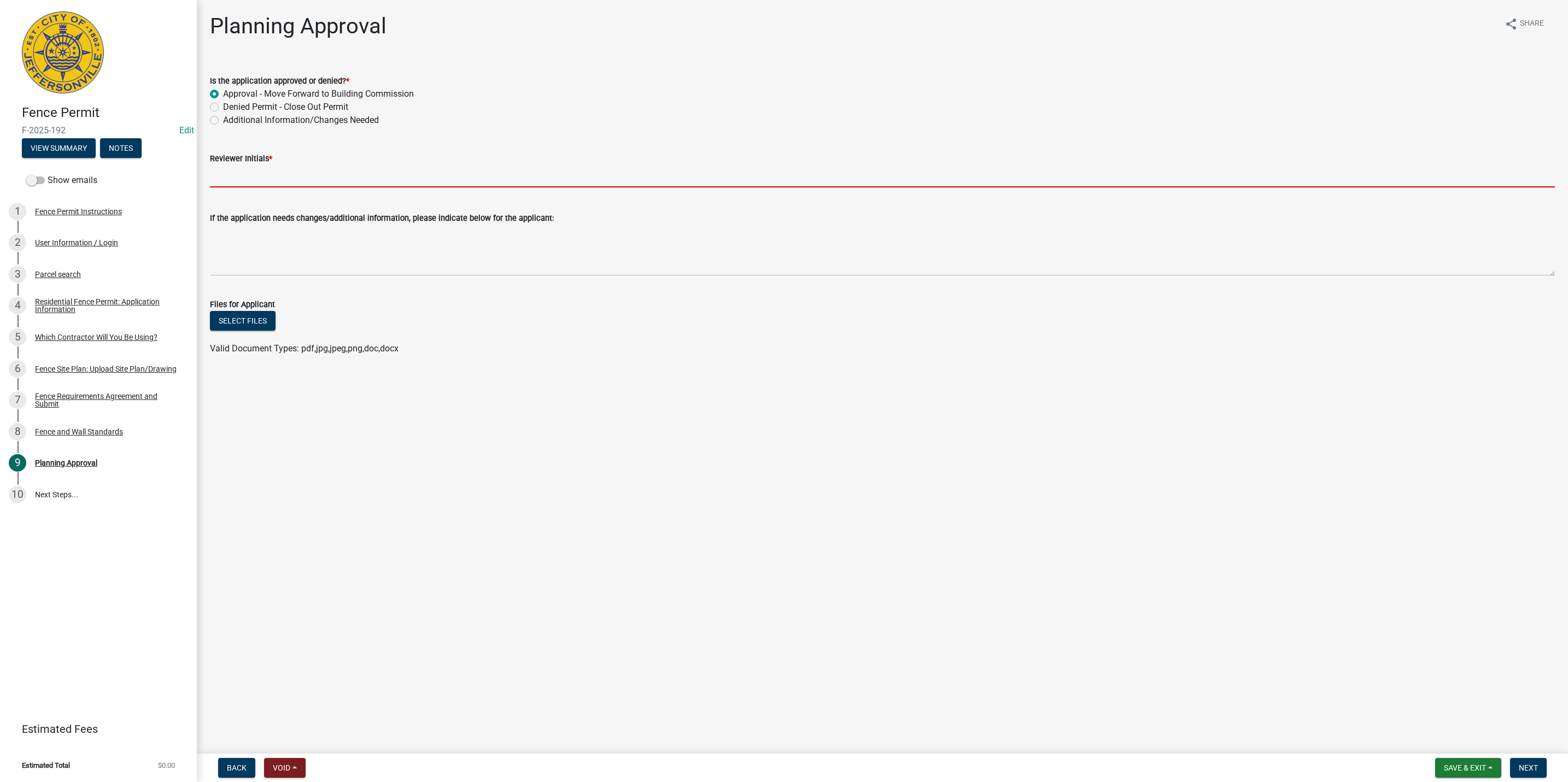
click at [279, 180] on input "Reviewer Initials *" at bounding box center [883, 176] width 1345 height 23
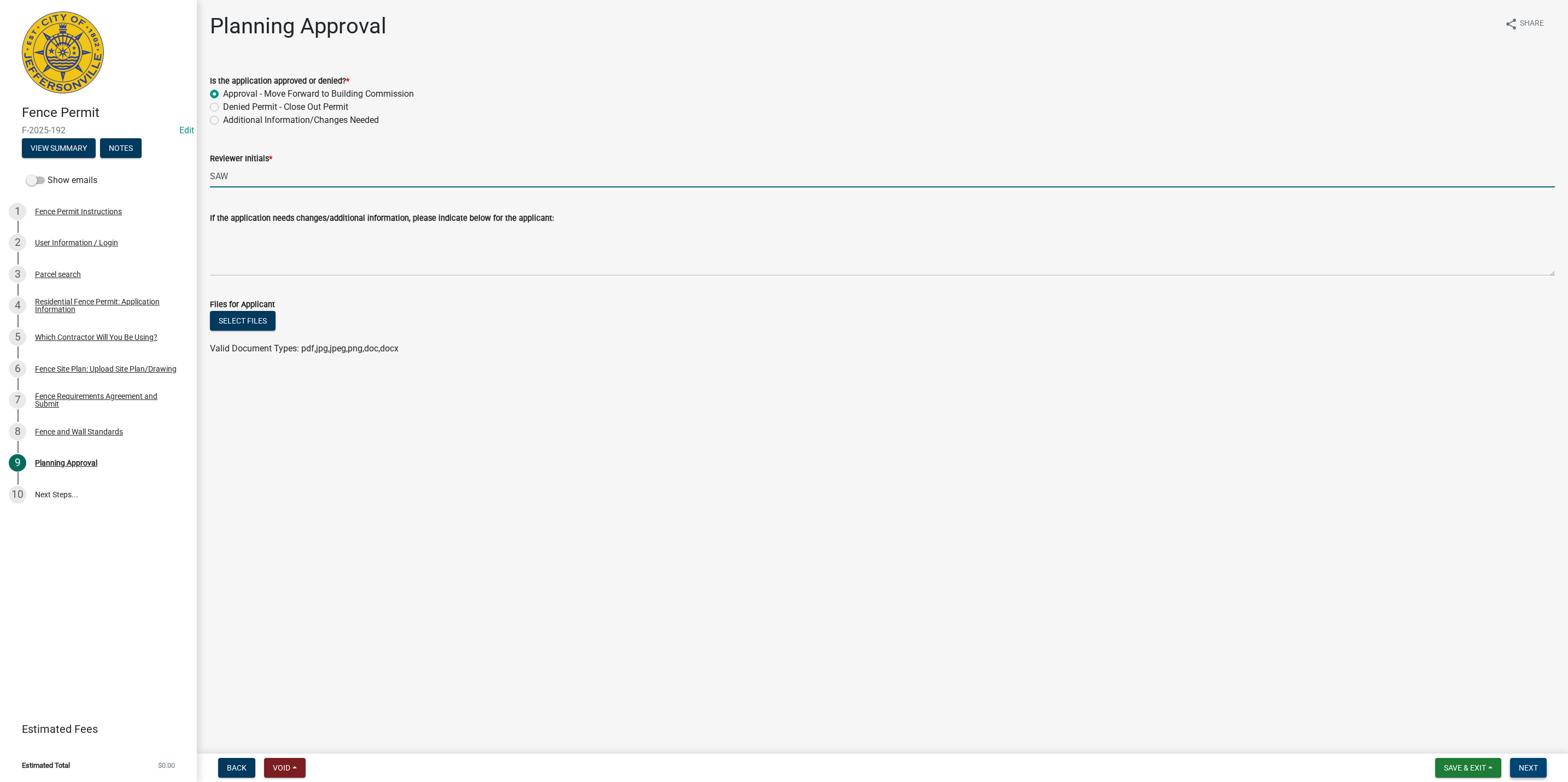
type input "SAW"
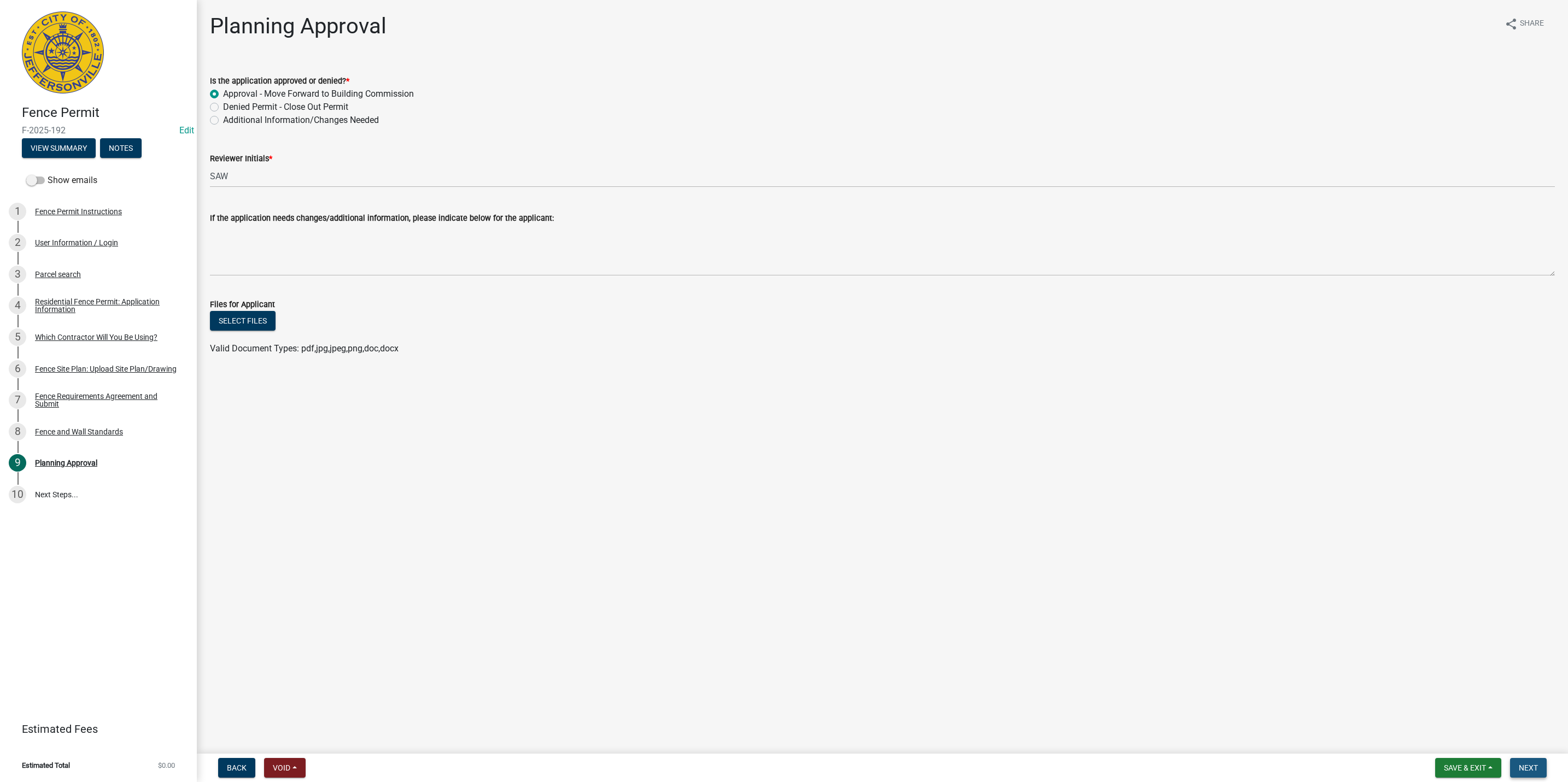
click at [1522, 766] on span "Next" at bounding box center [1528, 768] width 19 height 9
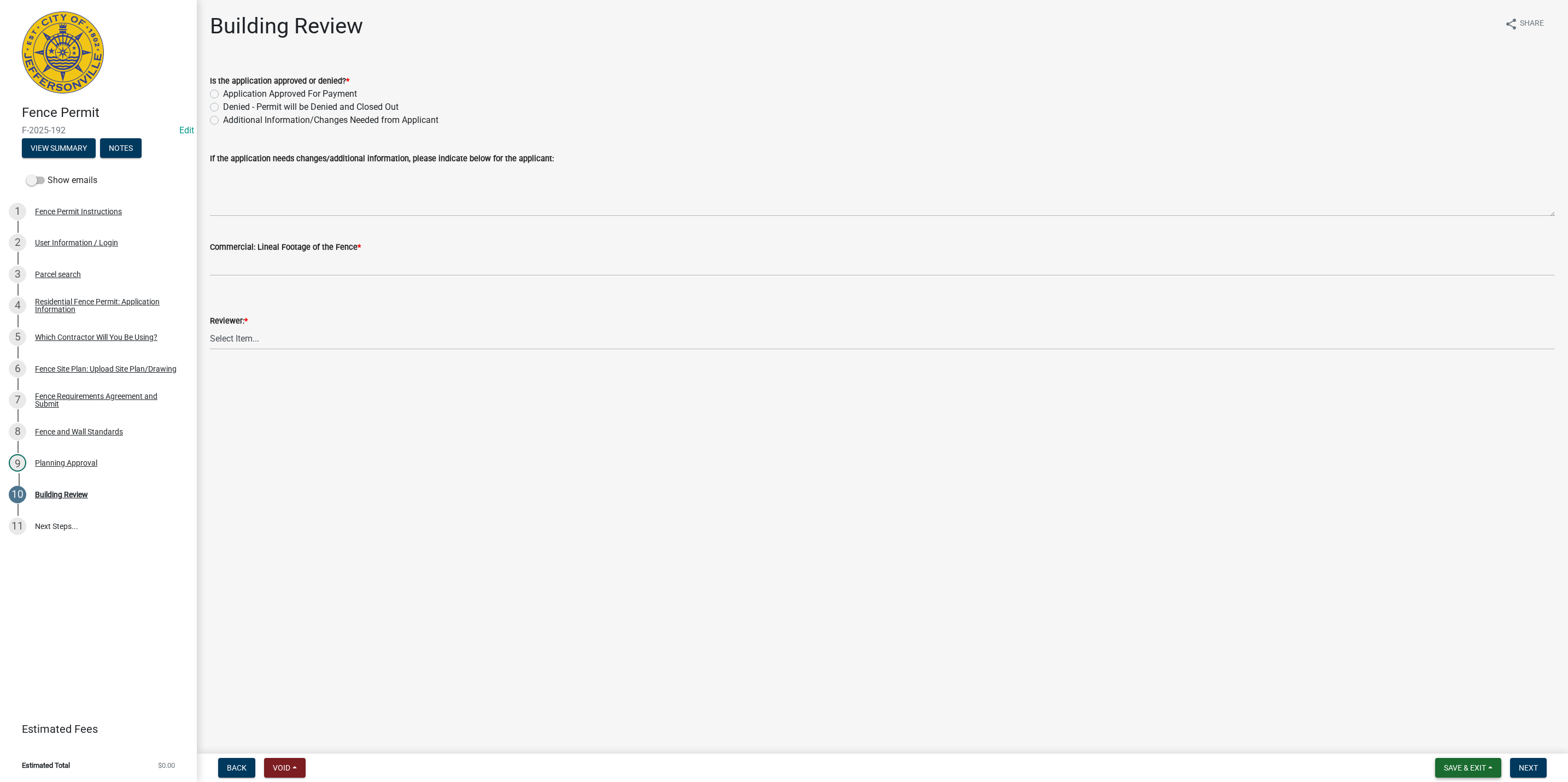
click at [1479, 770] on span "Save & Exit" at bounding box center [1465, 768] width 42 height 9
click at [1466, 749] on button "Save & Exit" at bounding box center [1458, 740] width 88 height 26
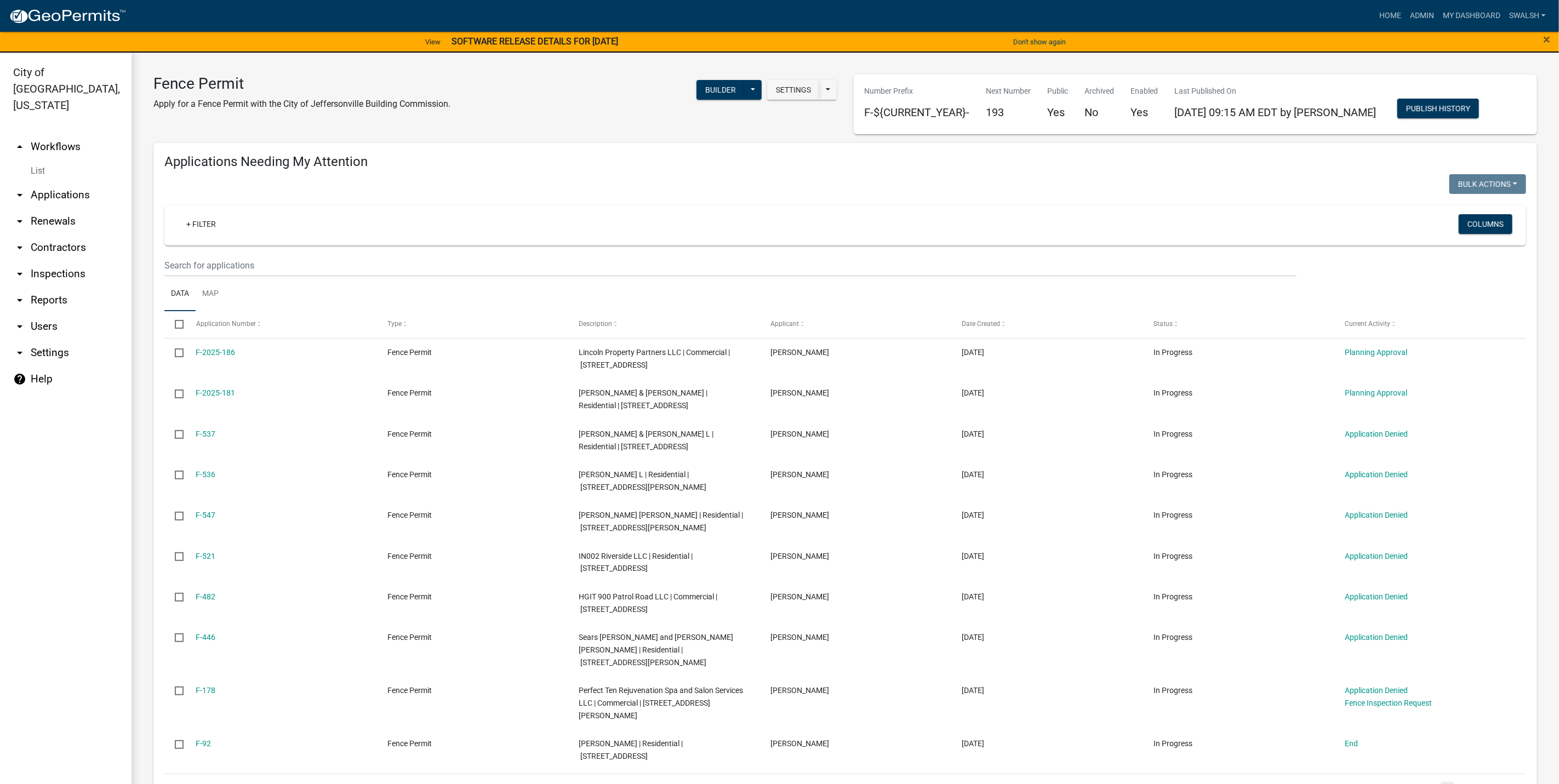
click at [74, 134] on link "arrow_drop_up Workflows" at bounding box center [66, 146] width 132 height 26
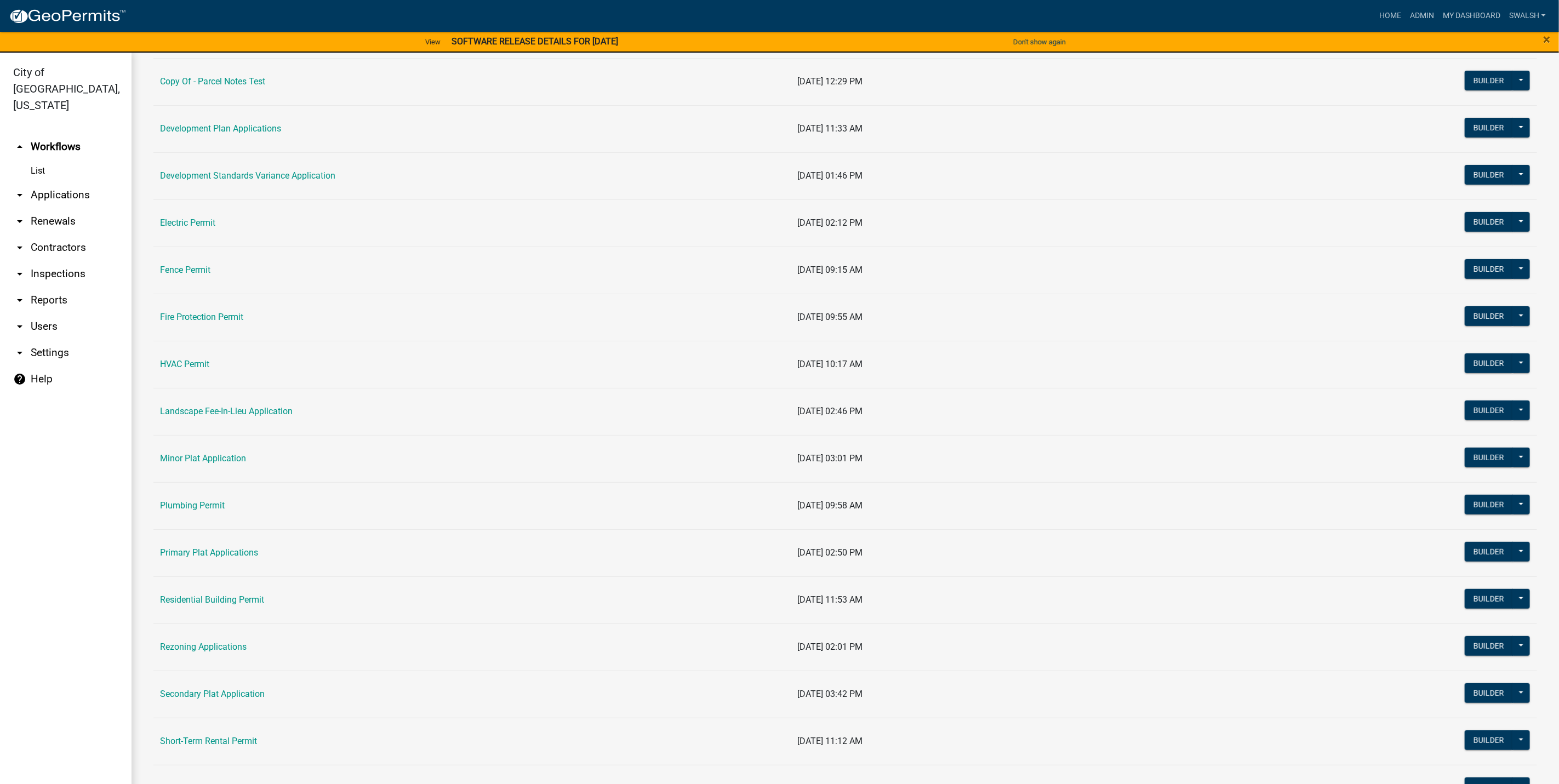
scroll to position [329, 0]
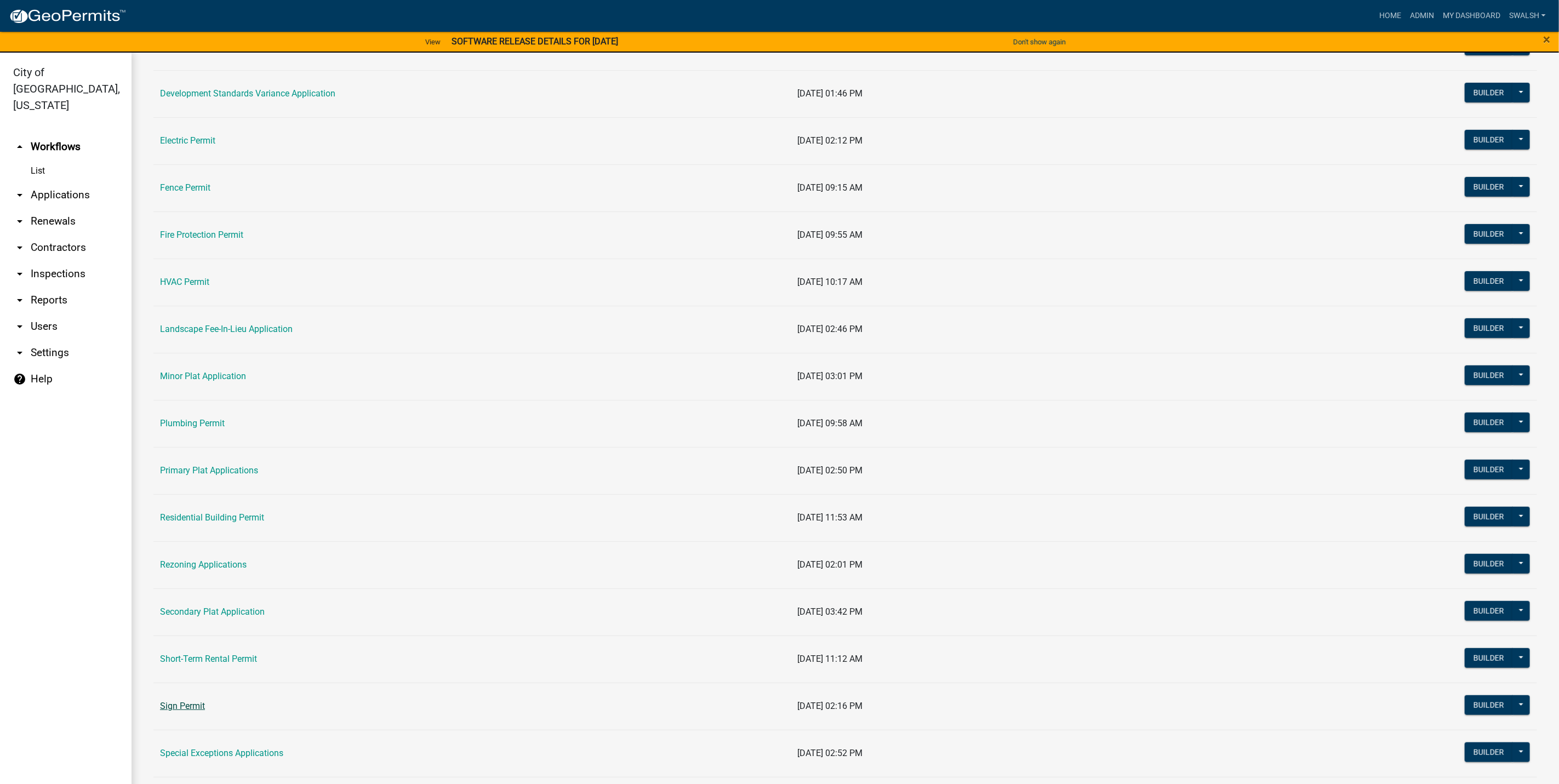
click at [190, 709] on link "Sign Permit" at bounding box center [182, 706] width 45 height 10
